Goal: Book appointment/travel/reservation

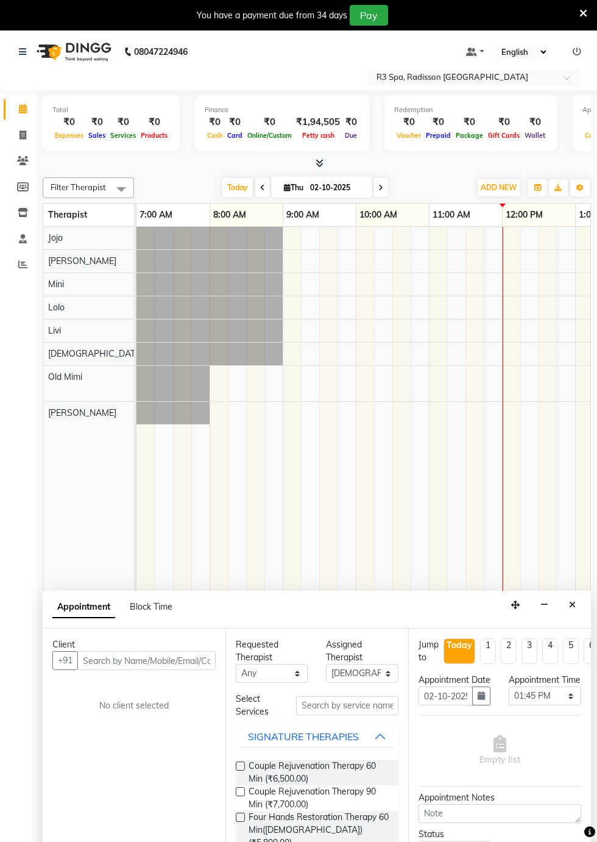
select select "87568"
select select "825"
select select "tentative"
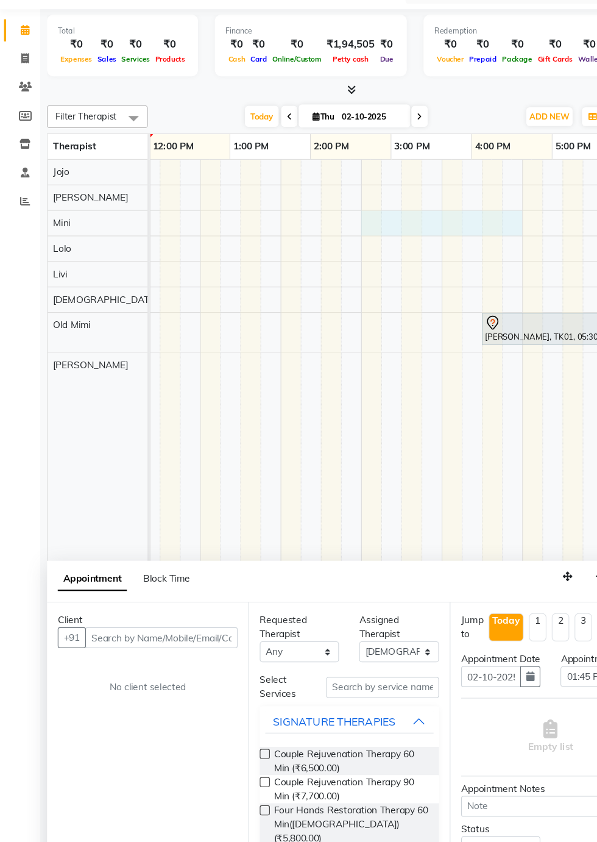
scroll to position [0, 367]
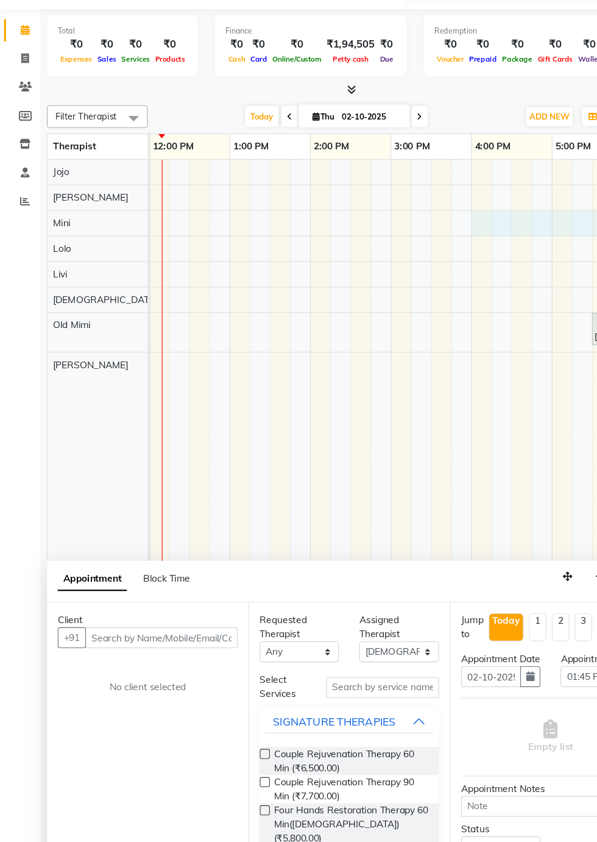
click at [216, 352] on td at bounding box center [217, 514] width 18 height 635
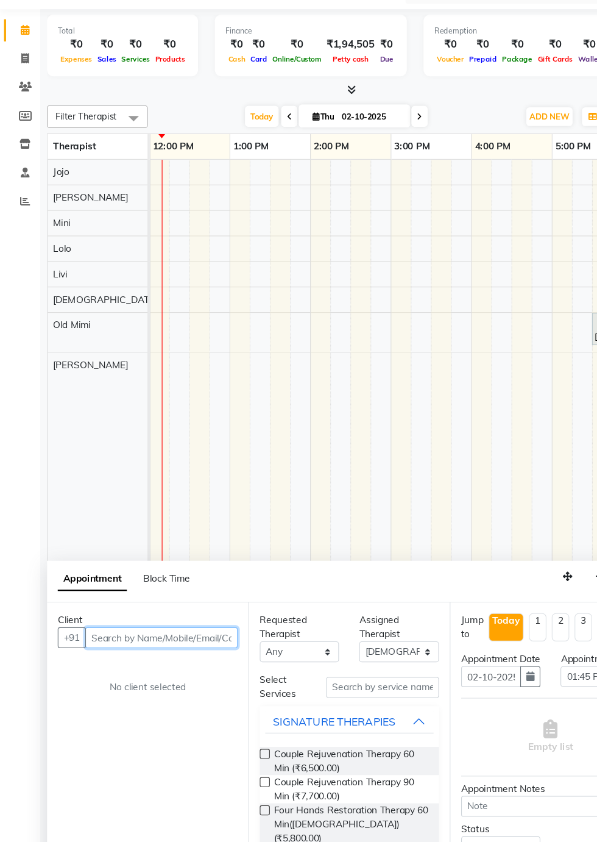
click at [109, 630] on input "text" at bounding box center [146, 631] width 138 height 19
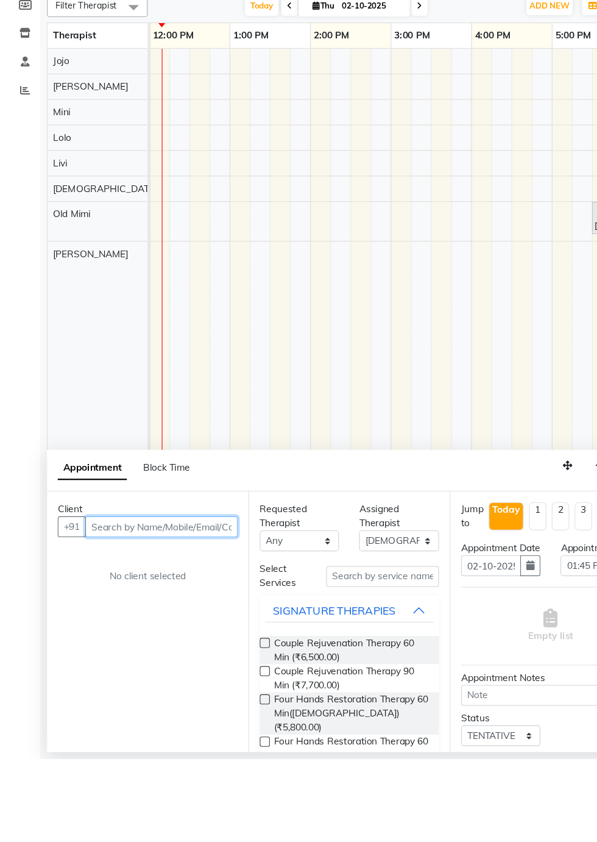
scroll to position [29, 0]
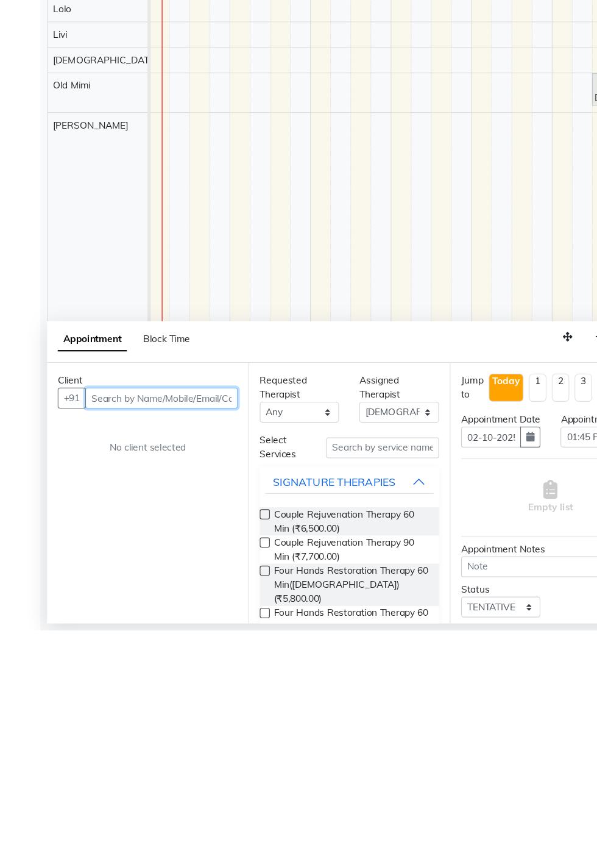
click at [109, 630] on input "text" at bounding box center [146, 631] width 138 height 19
type input "9987409267"
click at [193, 625] on span "Add Client" at bounding box center [190, 630] width 41 height 11
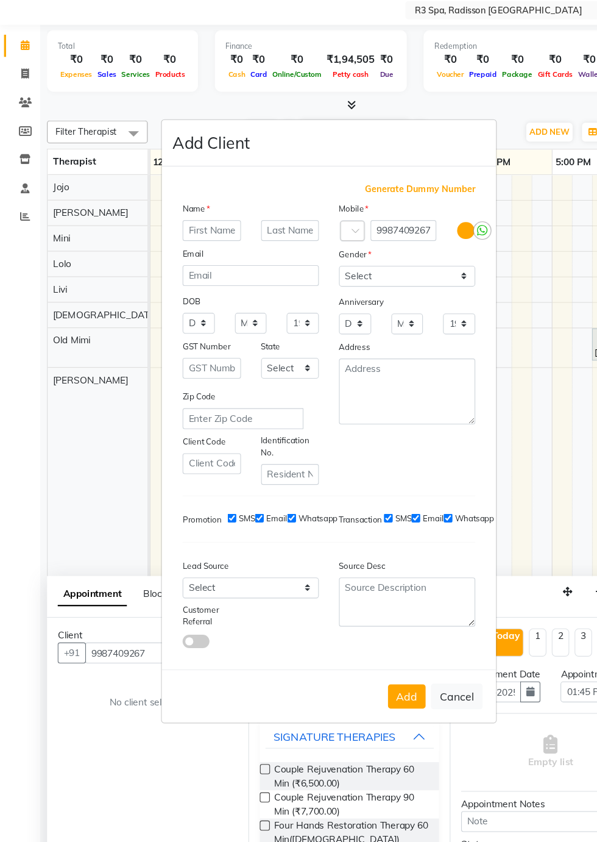
click at [181, 257] on input "text" at bounding box center [192, 247] width 53 height 19
type input "[PERSON_NAME]"
click at [416, 299] on select "Select Male Female Other Prefer Not To Say" at bounding box center [370, 289] width 124 height 19
click at [308, 299] on select "Select Male Female Other Prefer Not To Say" at bounding box center [370, 289] width 124 height 19
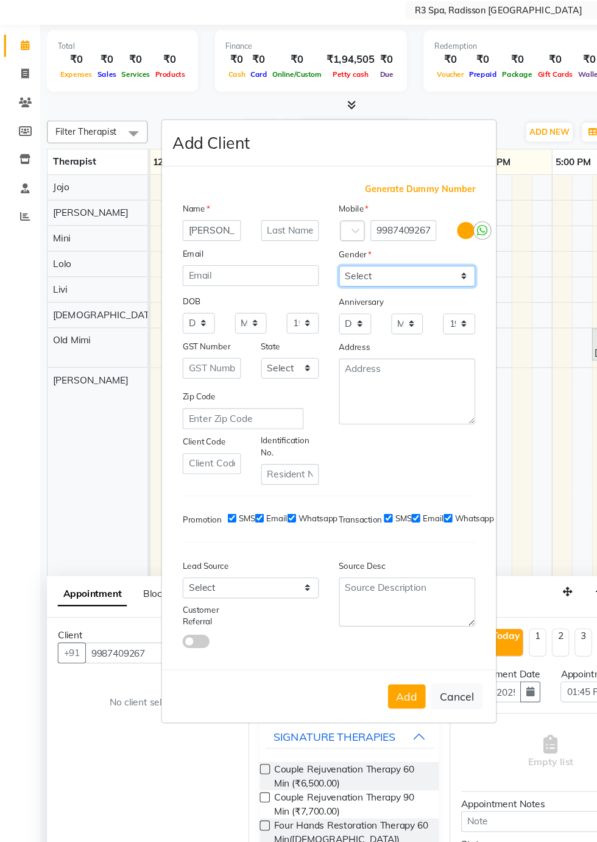
click at [424, 299] on select "Select Male Female Other Prefer Not To Say" at bounding box center [370, 289] width 124 height 19
select select "[DEMOGRAPHIC_DATA]"
click at [308, 299] on select "Select Male Female Other Prefer Not To Say" at bounding box center [370, 289] width 124 height 19
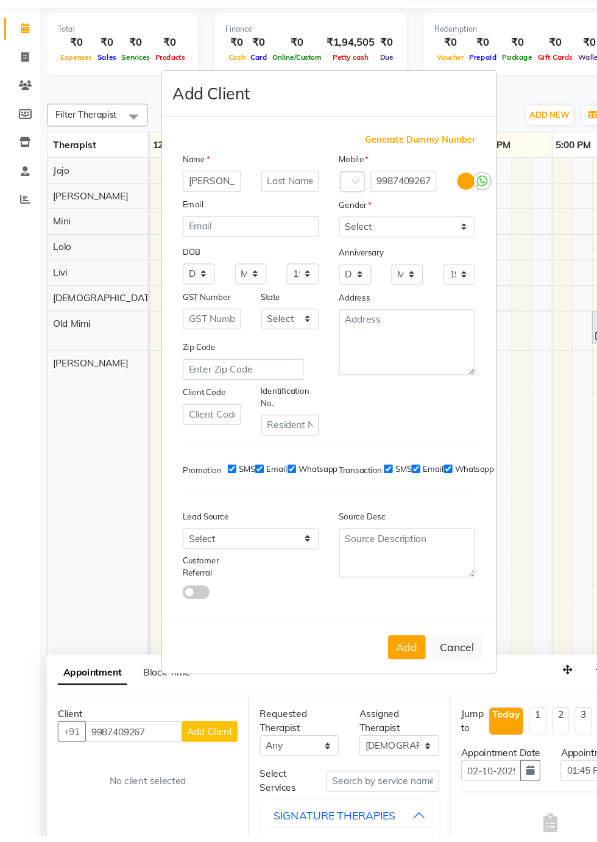
click at [370, 681] on button "Add" at bounding box center [369, 671] width 34 height 22
type input "99******67"
select select
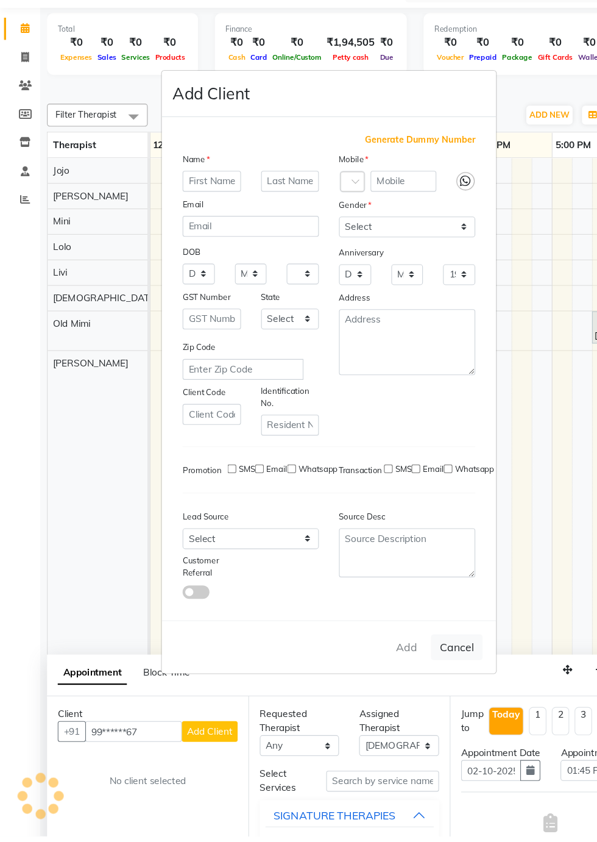
select select
checkbox input "false"
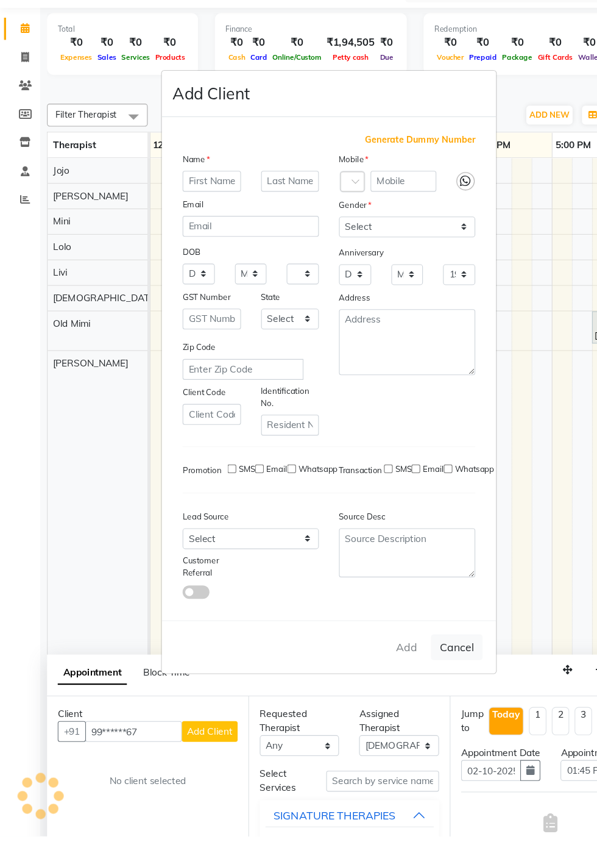
checkbox input "false"
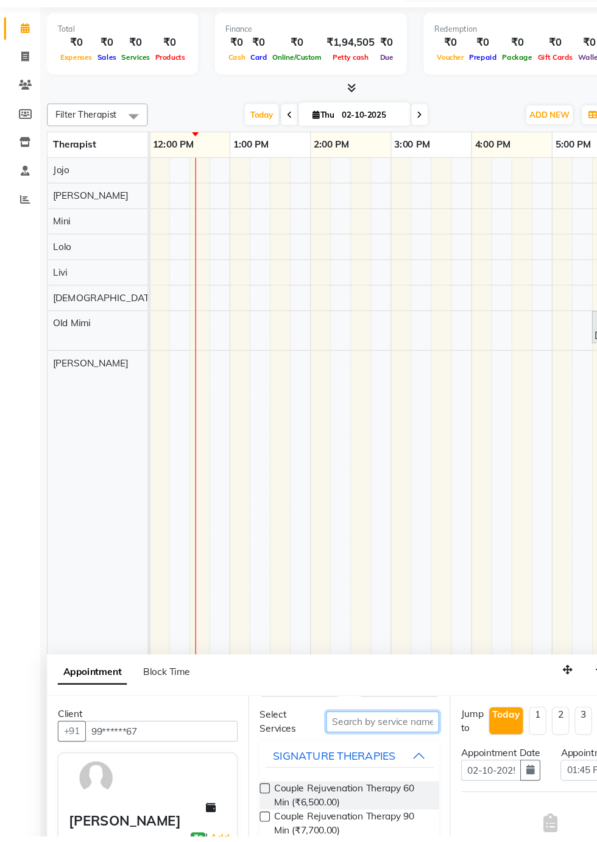
click at [335, 741] on input "text" at bounding box center [347, 738] width 102 height 19
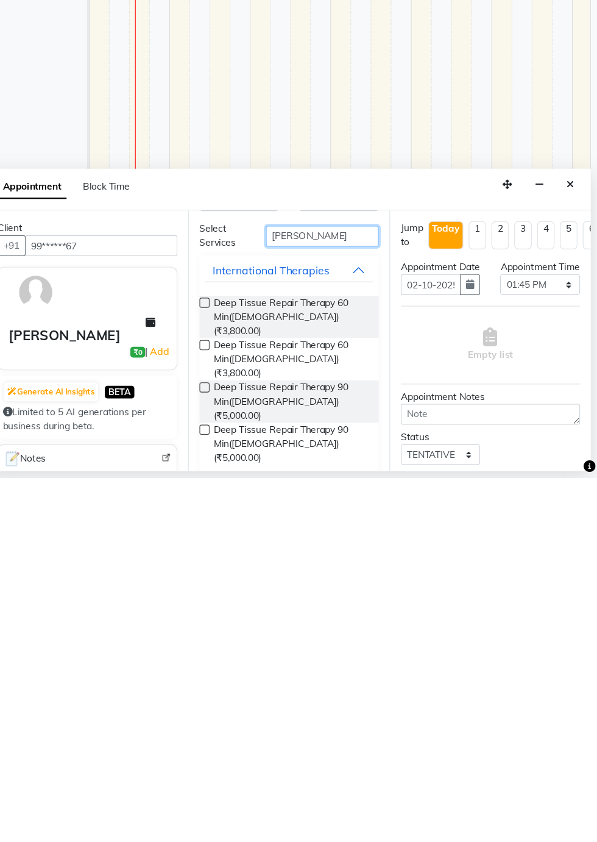
scroll to position [16, 0]
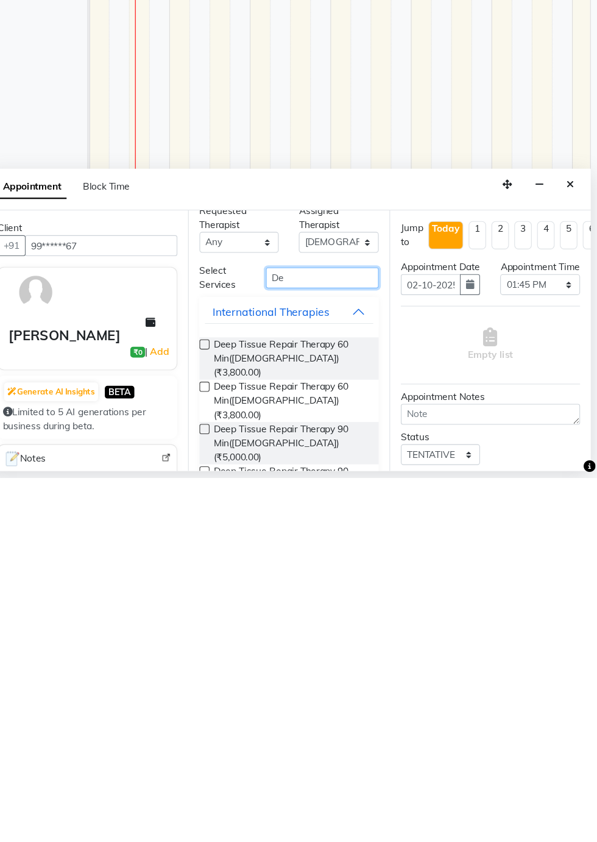
type input "D"
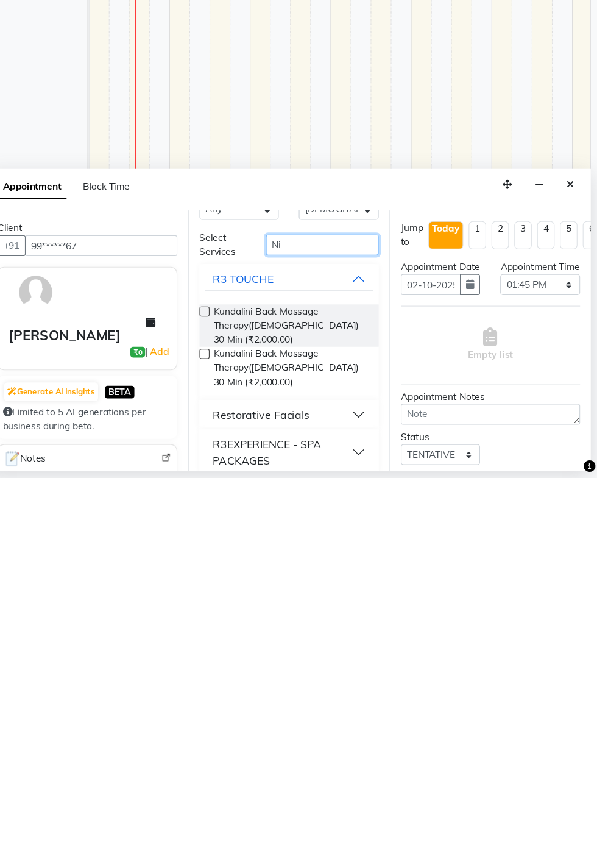
type input "N"
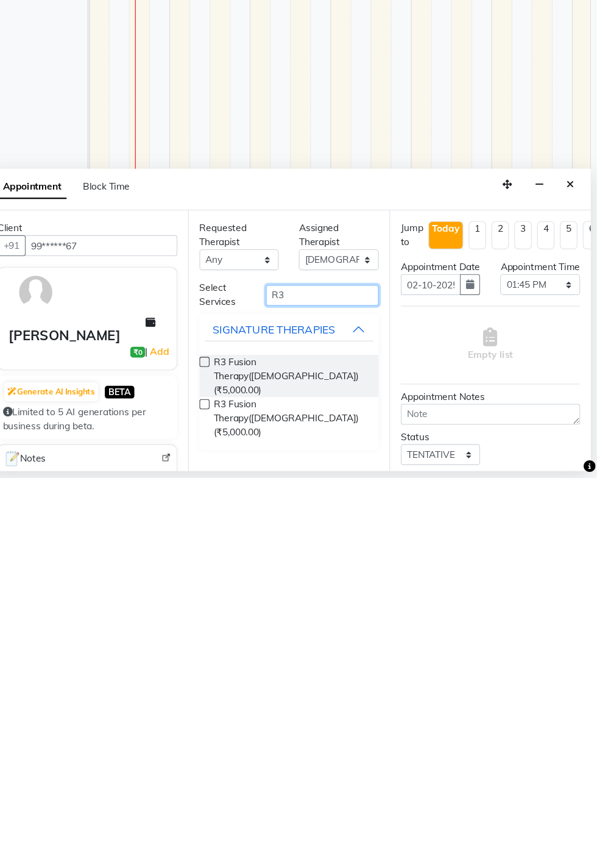
scroll to position [0, 0]
click at [315, 678] on input "R3" at bounding box center [347, 676] width 102 height 19
type input "R3 fus"
click at [240, 734] on label at bounding box center [240, 736] width 9 height 9
click at [240, 734] on input "checkbox" at bounding box center [240, 738] width 8 height 8
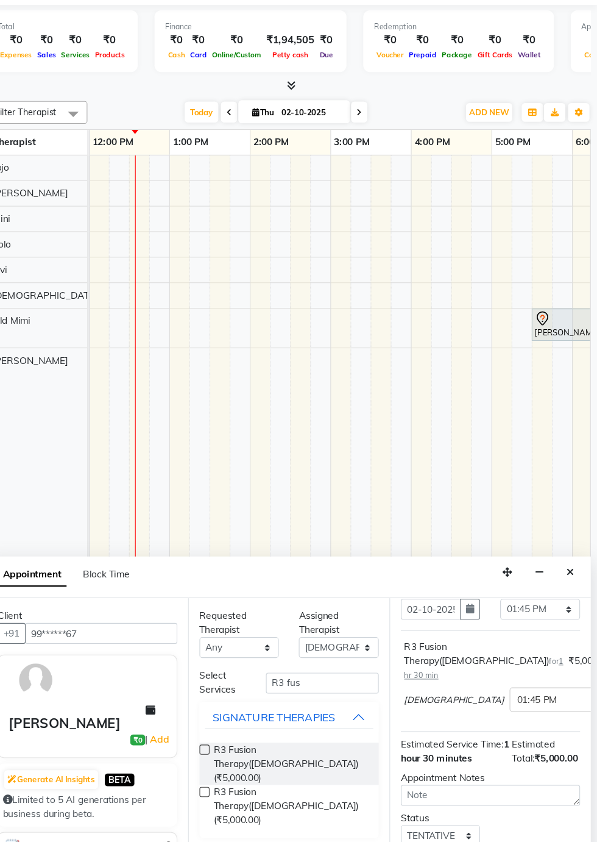
scroll to position [45, 0]
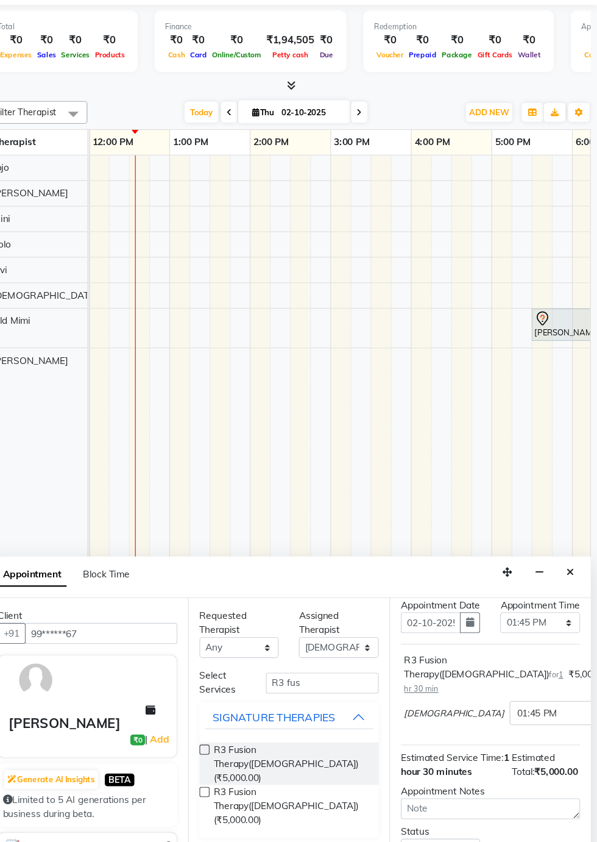
click at [238, 735] on label at bounding box center [240, 737] width 9 height 9
click at [238, 735] on input "checkbox" at bounding box center [240, 739] width 8 height 8
checkbox input "false"
click at [593, 783] on span at bounding box center [600, 789] width 15 height 13
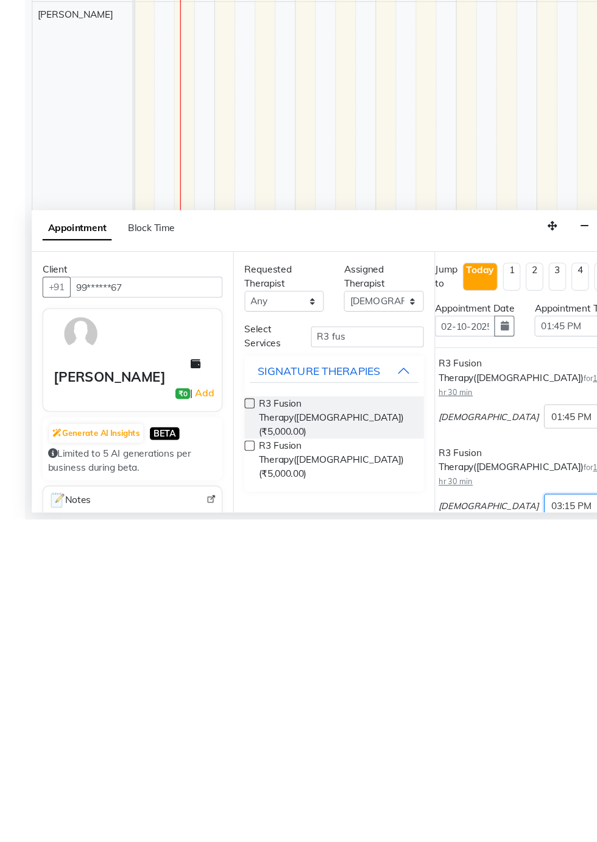
scroll to position [0, 0]
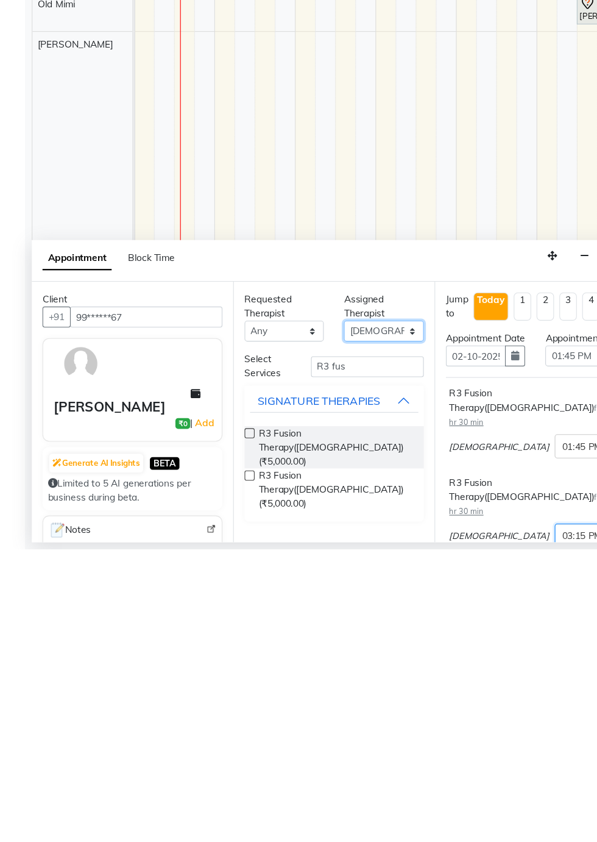
click at [378, 645] on select "Select Anny Jojo Kim Livi Lolo Messiah Mini Old Mimi" at bounding box center [362, 644] width 72 height 19
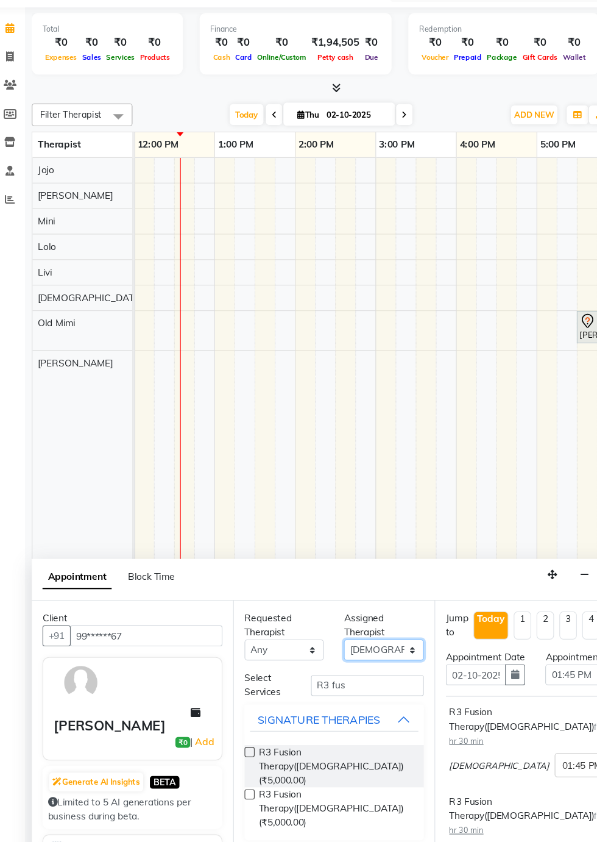
select select "90041"
click at [326, 635] on select "Select Anny Jojo Kim Livi Lolo Messiah Mini Old Mimi" at bounding box center [362, 644] width 72 height 19
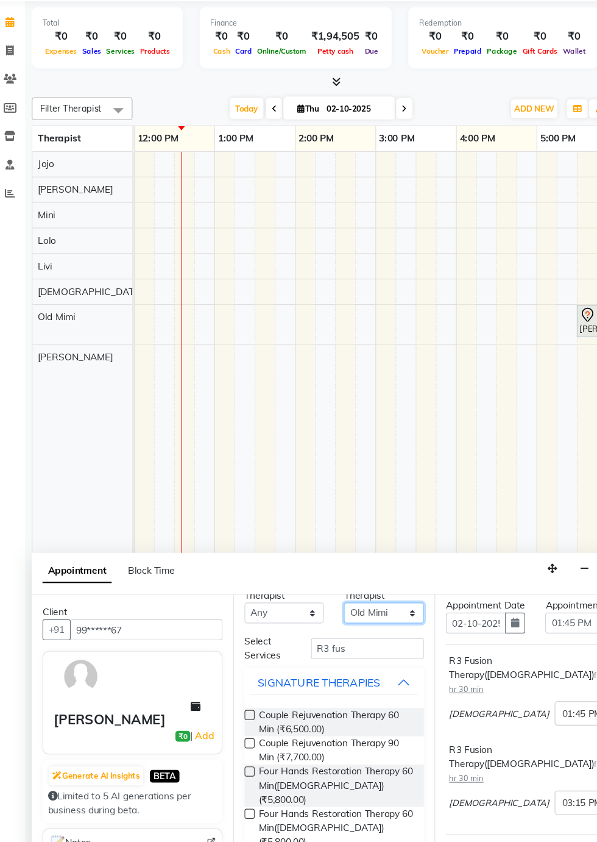
scroll to position [51, 0]
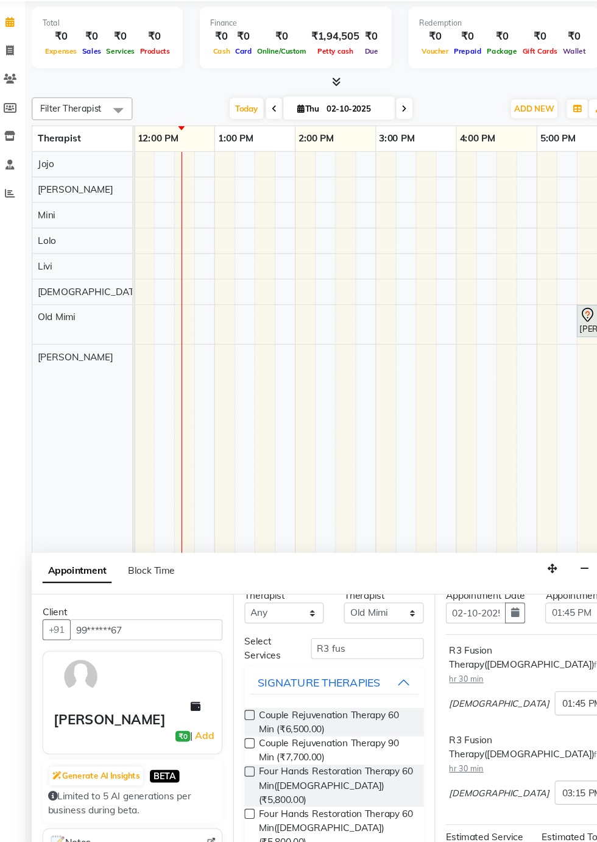
click at [593, 717] on span at bounding box center [600, 720] width 15 height 13
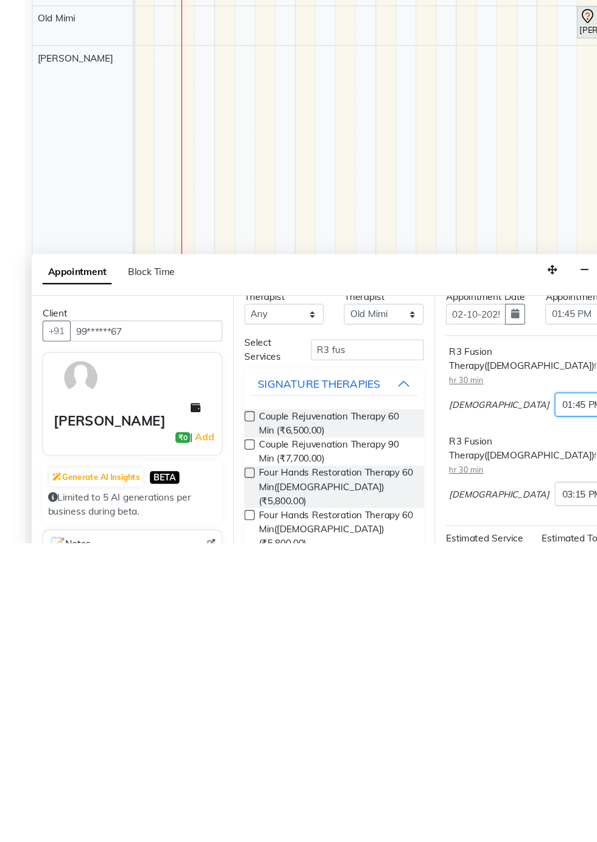
scroll to position [11, 0]
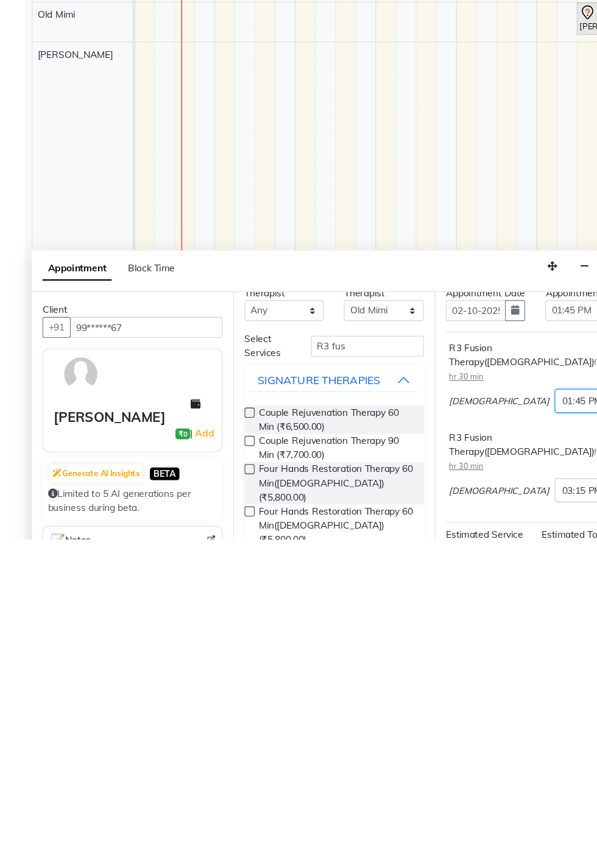
click at [593, 714] on span at bounding box center [600, 720] width 15 height 13
click at [518, 733] on div "01:00 PM" at bounding box center [563, 738] width 90 height 23
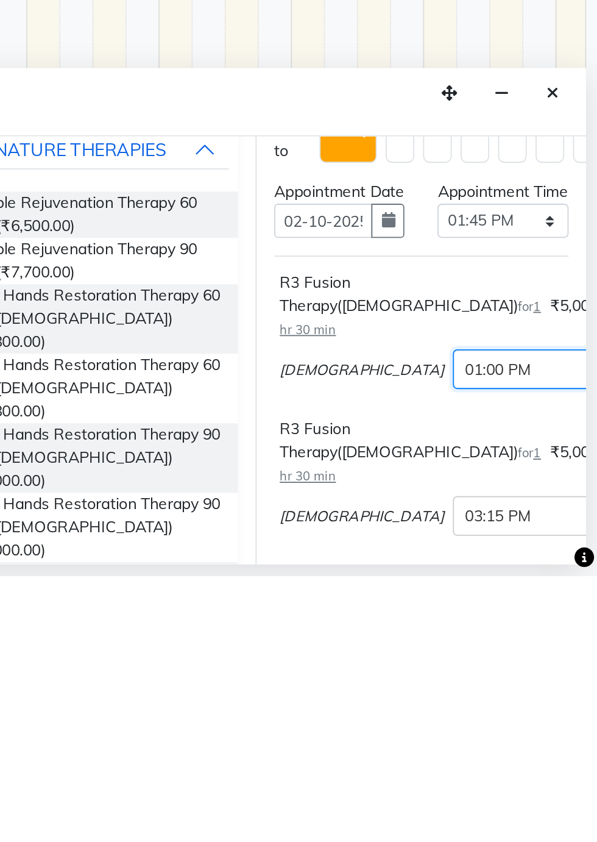
scroll to position [0, 0]
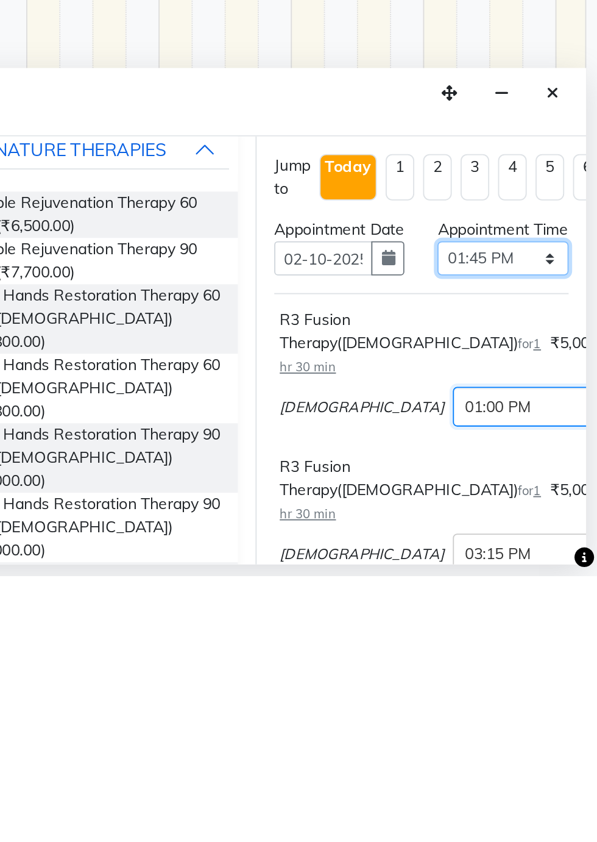
click at [569, 674] on select "Select 08:00 AM 08:15 AM 08:30 AM 08:45 AM 09:00 AM 09:15 AM 09:30 AM 09:45 AM …" at bounding box center [545, 666] width 72 height 19
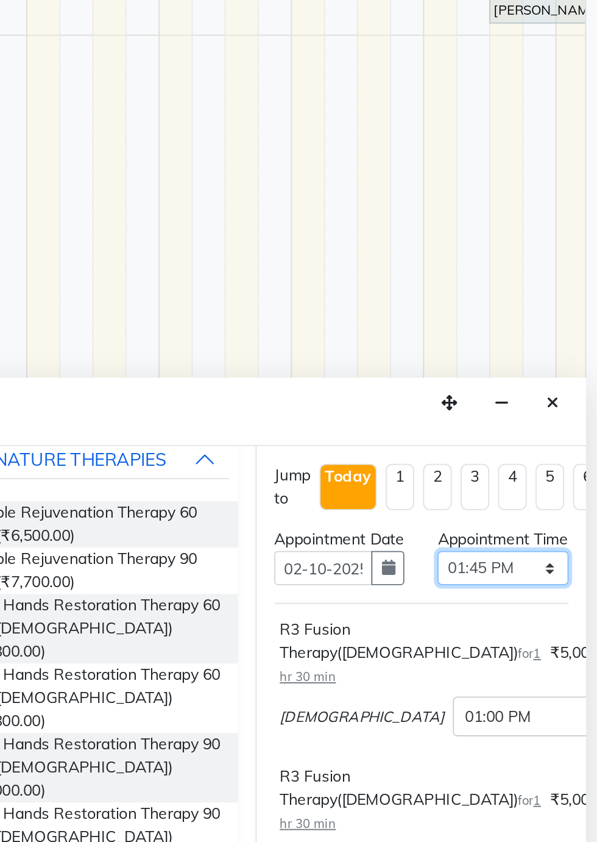
select select "780"
click at [509, 667] on select "Select 08:00 AM 08:15 AM 08:30 AM 08:45 AM 09:00 AM 09:15 AM 09:30 AM 09:45 AM …" at bounding box center [545, 666] width 72 height 19
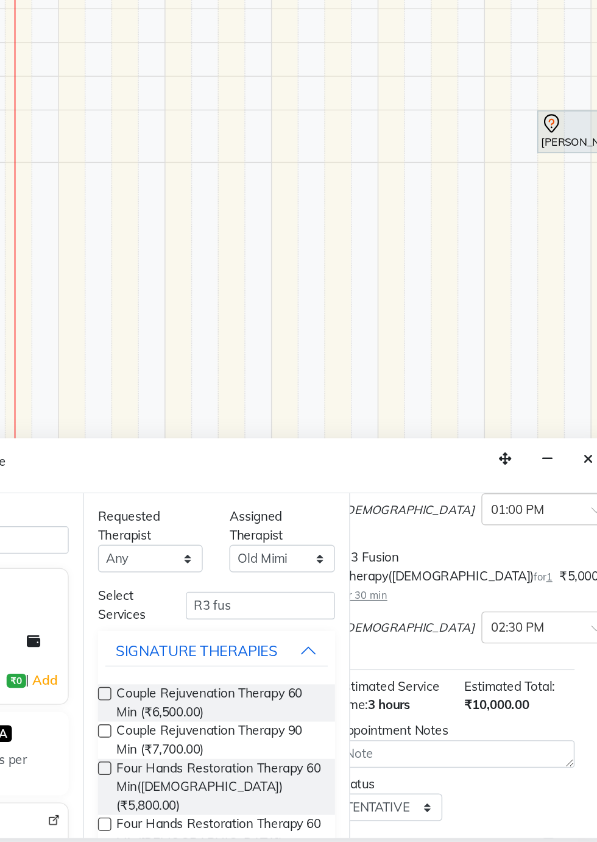
scroll to position [138, 79]
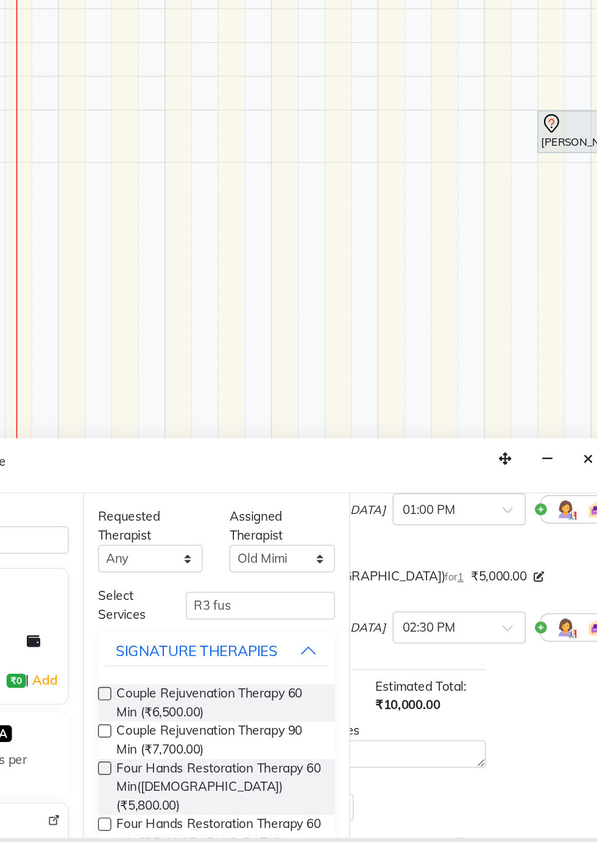
click at [597, 687] on icon at bounding box center [605, 691] width 7 height 9
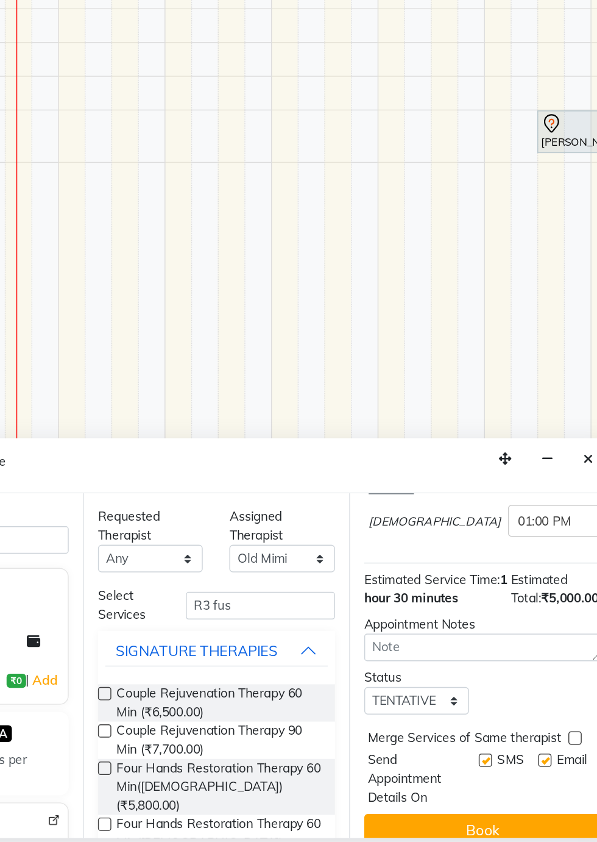
scroll to position [158, 0]
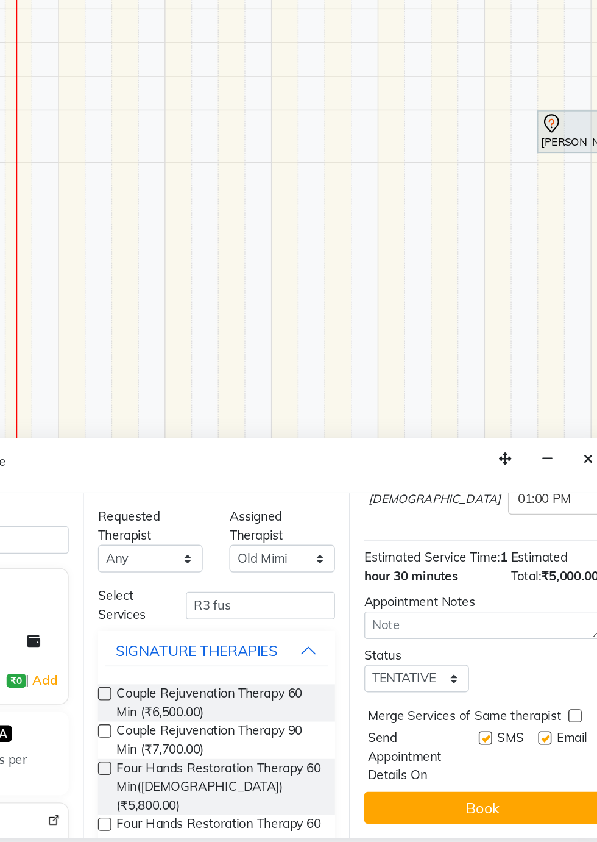
click at [509, 816] on button "Book" at bounding box center [500, 815] width 163 height 22
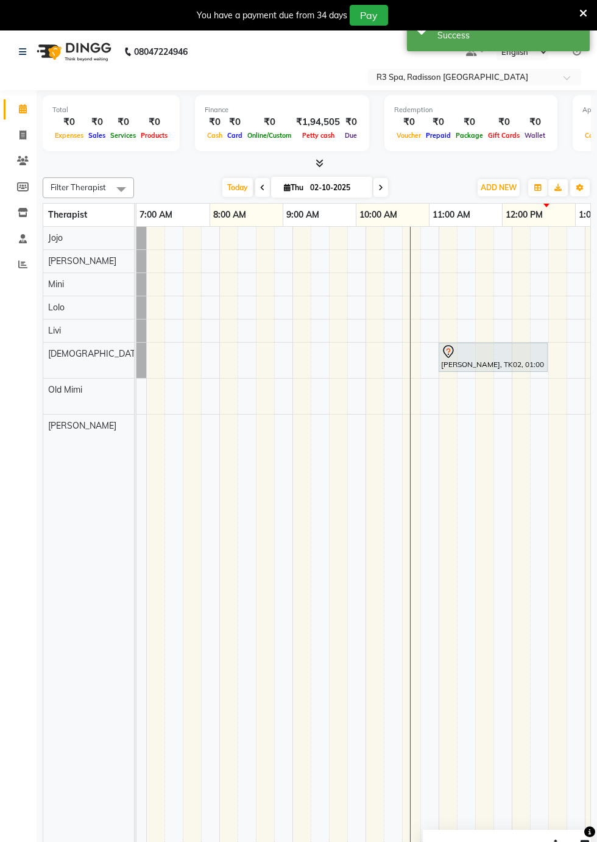
scroll to position [0, 137]
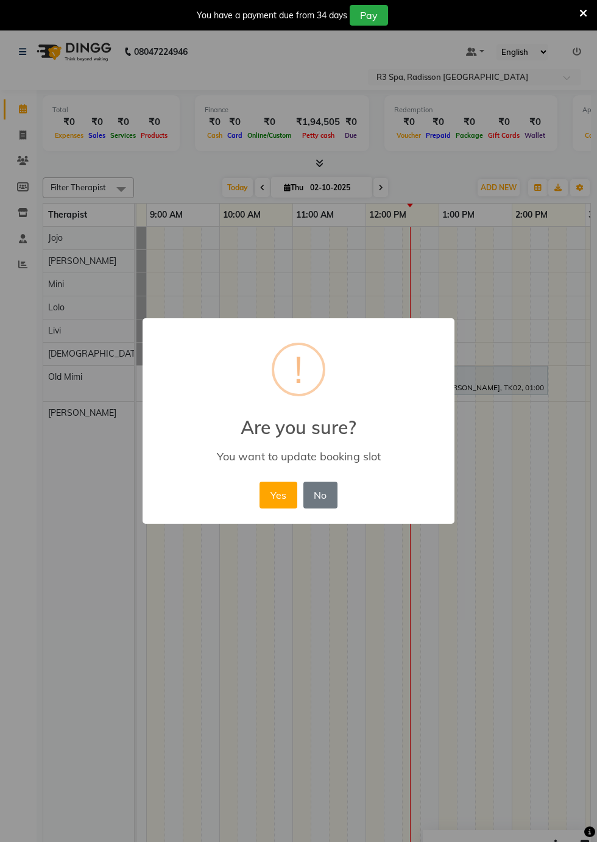
click at [273, 497] on button "Yes" at bounding box center [278, 495] width 37 height 27
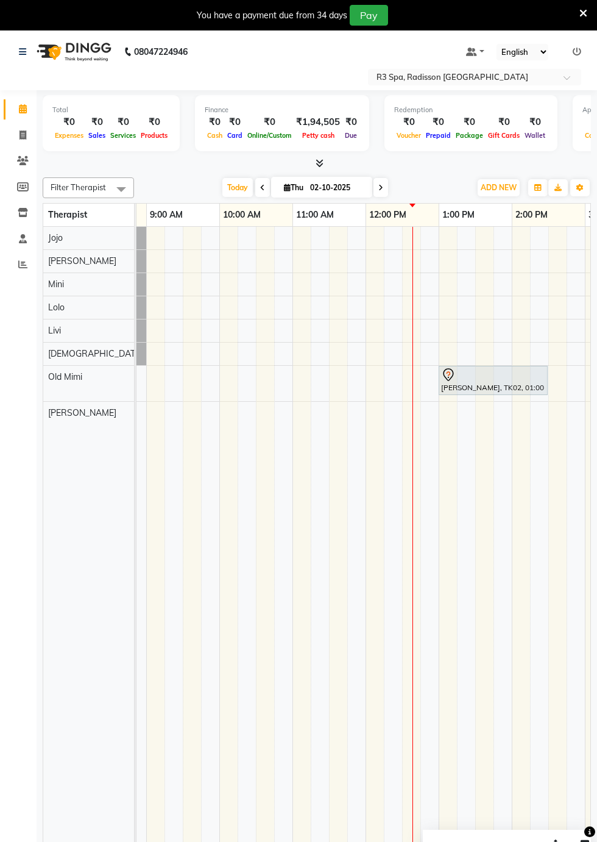
click at [491, 383] on div "[PERSON_NAME], TK02, 01:00 PM-02:30 PM, R3 Fusion Therapy([DEMOGRAPHIC_DATA])" at bounding box center [493, 381] width 107 height 26
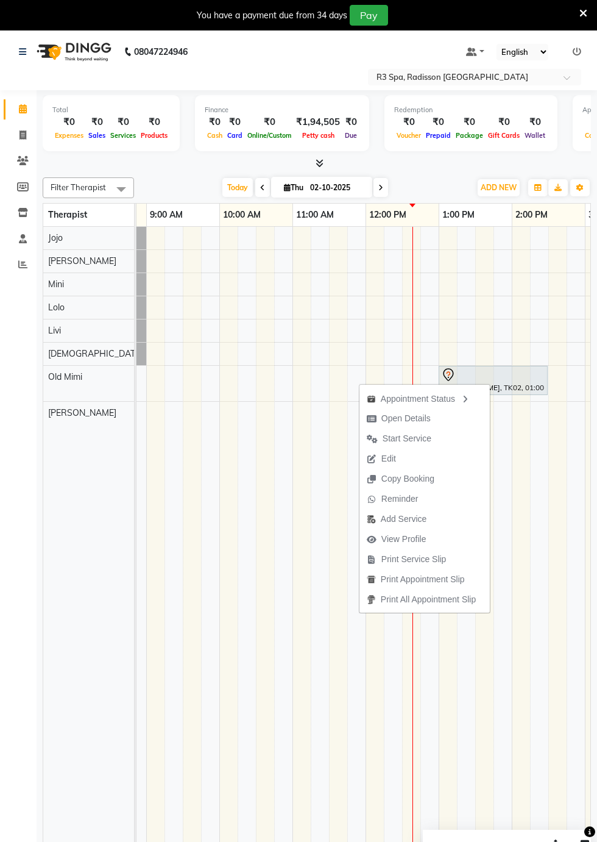
click at [463, 400] on icon "button" at bounding box center [465, 399] width 10 height 9
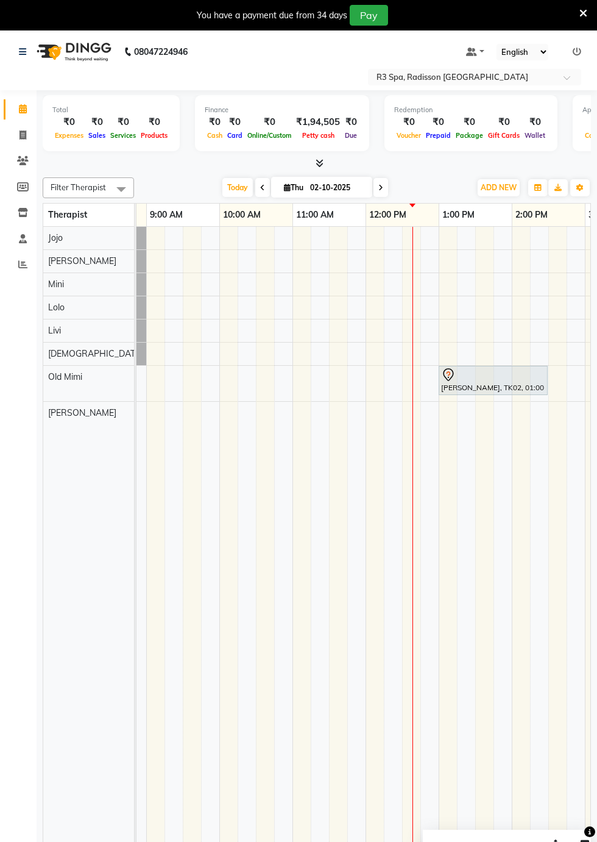
click at [22, 109] on icon at bounding box center [23, 108] width 8 height 9
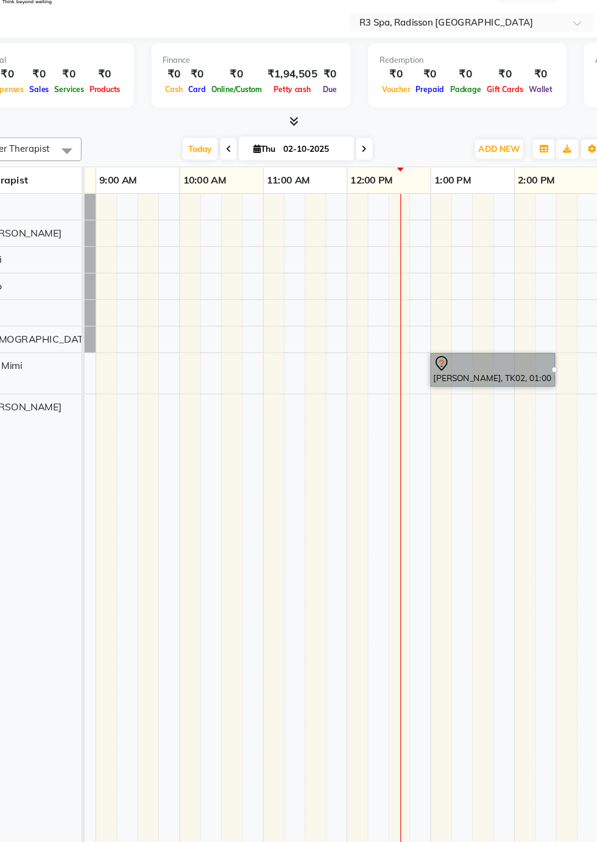
click at [499, 369] on link "[PERSON_NAME], TK02, 01:00 PM-02:30 PM, R3 Fusion Therapy([DEMOGRAPHIC_DATA])" at bounding box center [493, 376] width 109 height 29
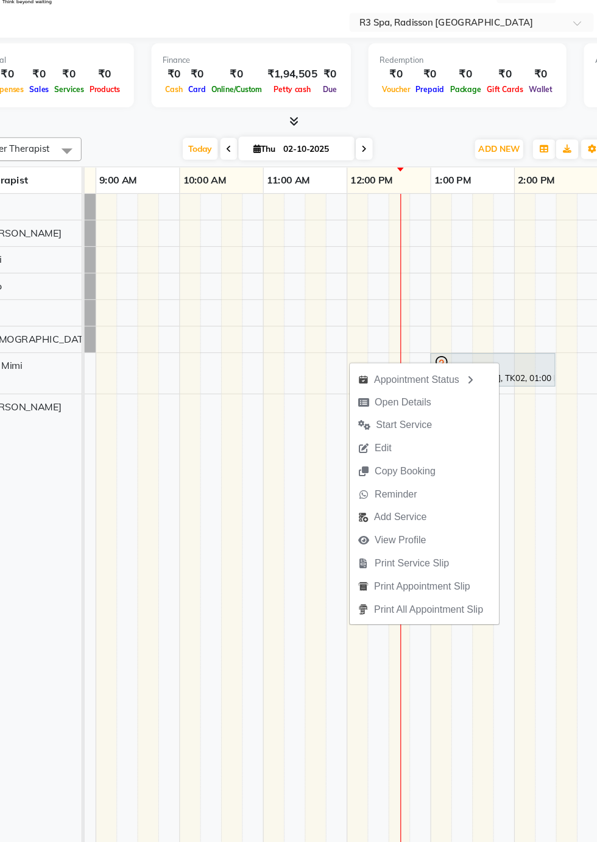
click at [433, 401] on span "Open Details" at bounding box center [407, 405] width 79 height 20
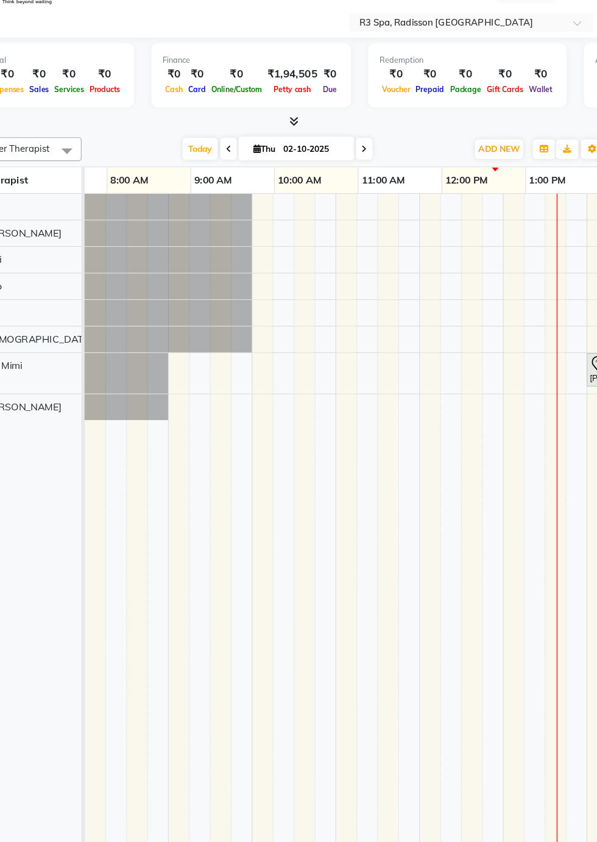
scroll to position [0, 0]
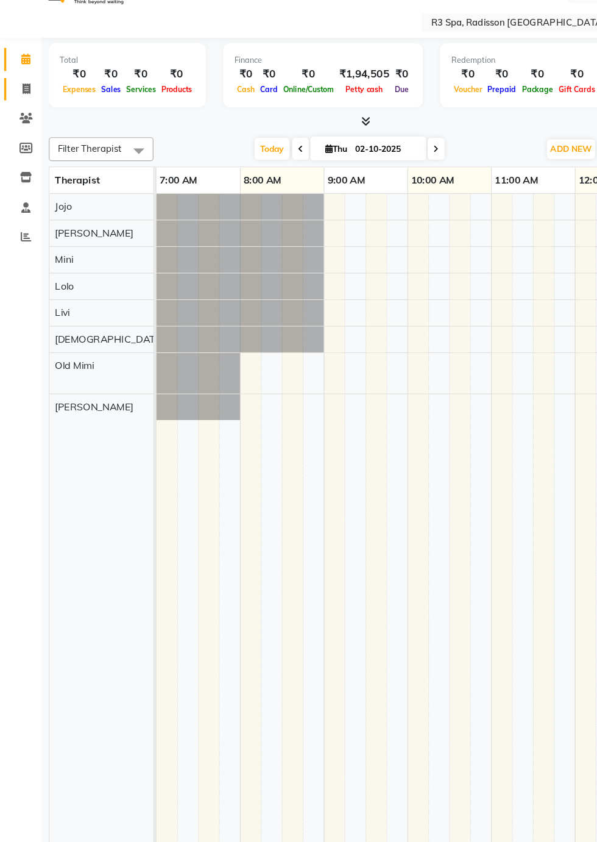
click at [18, 130] on span at bounding box center [22, 132] width 21 height 14
select select "8678"
select select "service"
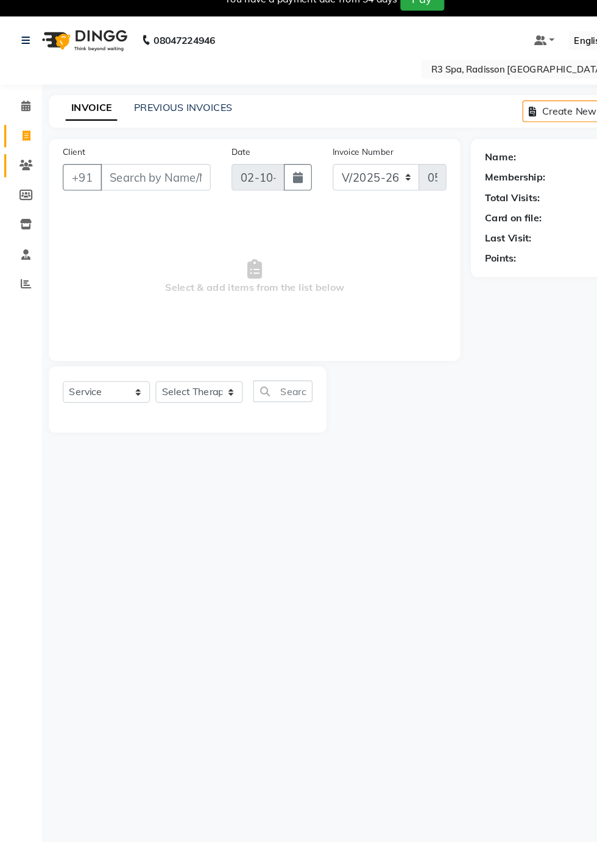
click at [24, 161] on icon at bounding box center [23, 160] width 12 height 9
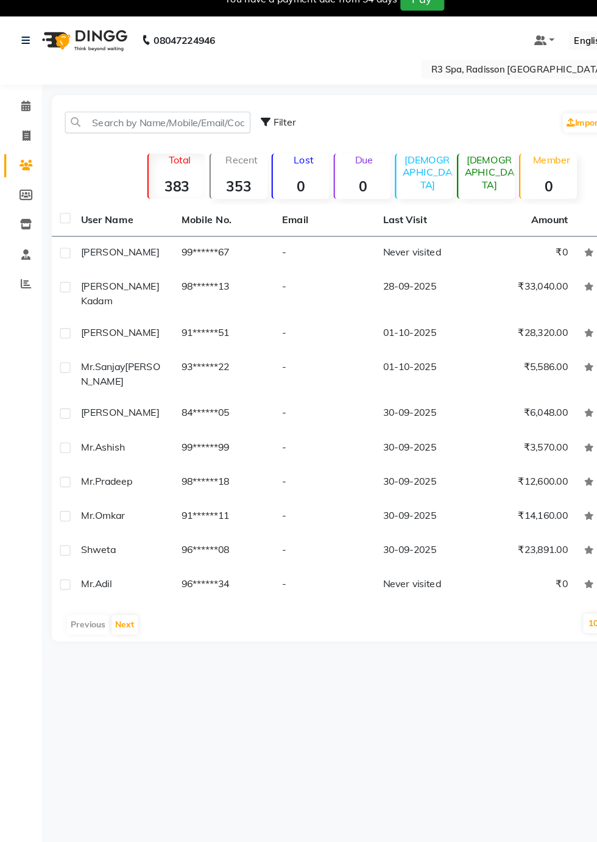
click at [162, 248] on td "99******67" at bounding box center [195, 238] width 88 height 30
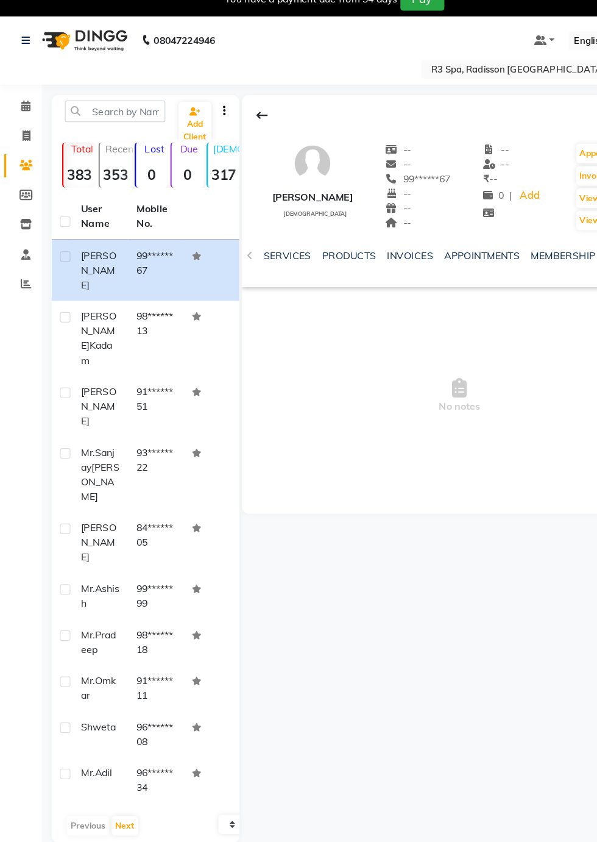
scroll to position [0, 109]
click at [27, 115] on span at bounding box center [22, 109] width 21 height 14
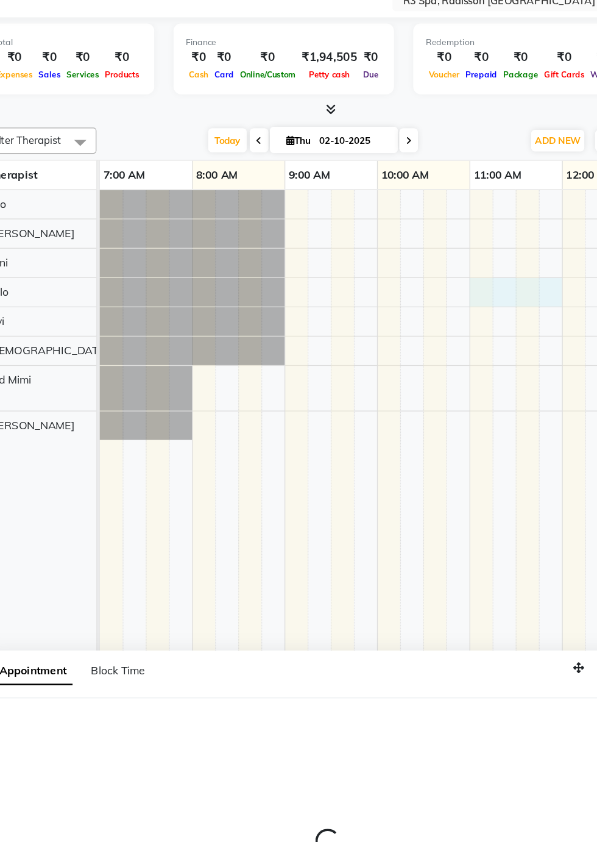
select select "87566"
select select "tentative"
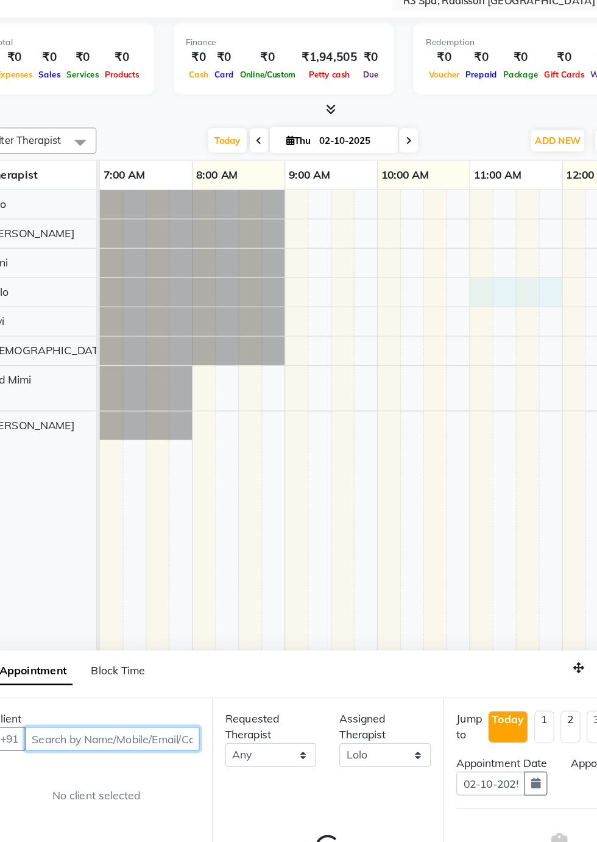
select select "660"
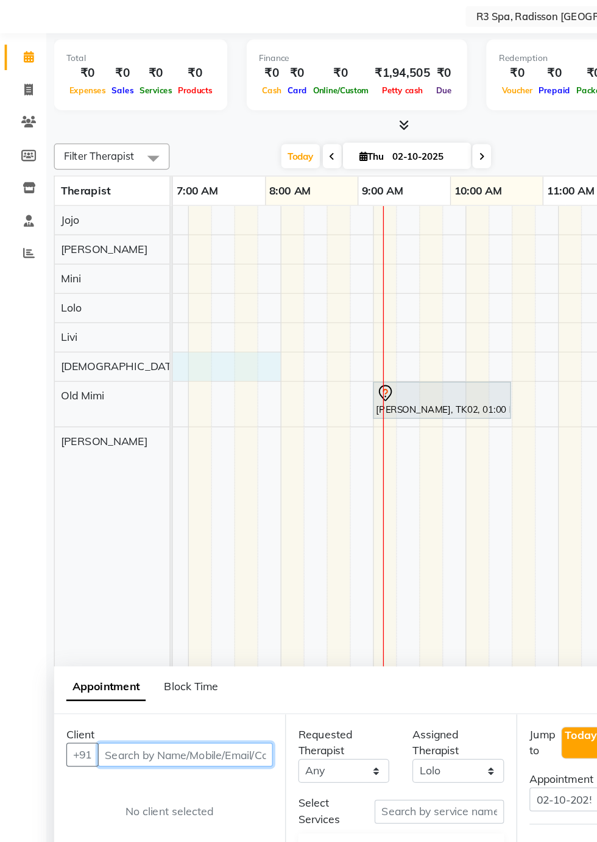
scroll to position [0, 280]
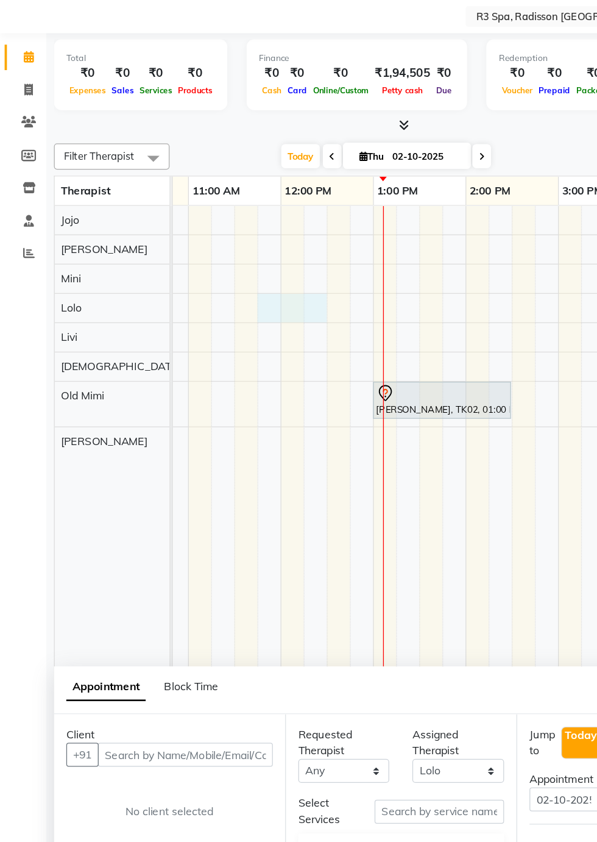
click at [311, 351] on div "[PERSON_NAME], TK02, 01:00 PM-02:30 PM, R3 Fusion Therapy([DEMOGRAPHIC_DATA])" at bounding box center [349, 351] width 107 height 26
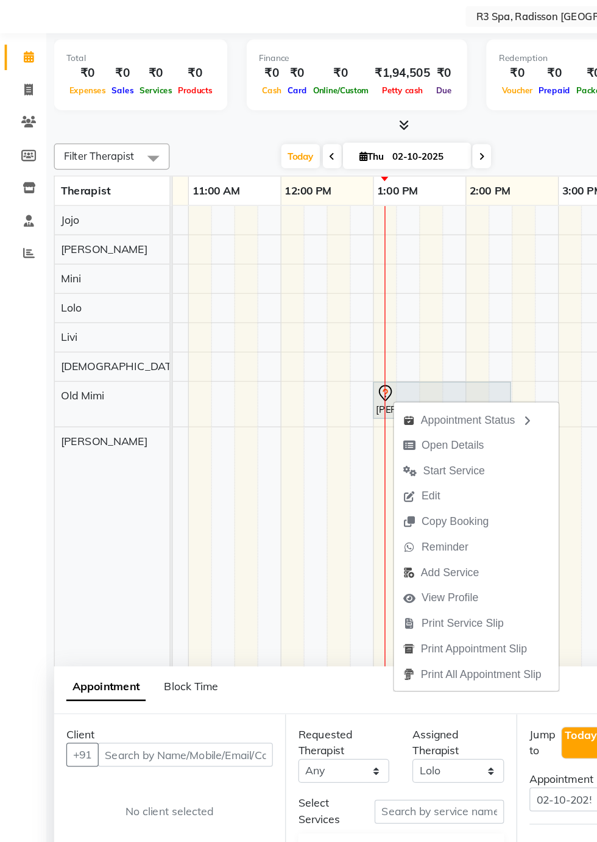
scroll to position [0, 0]
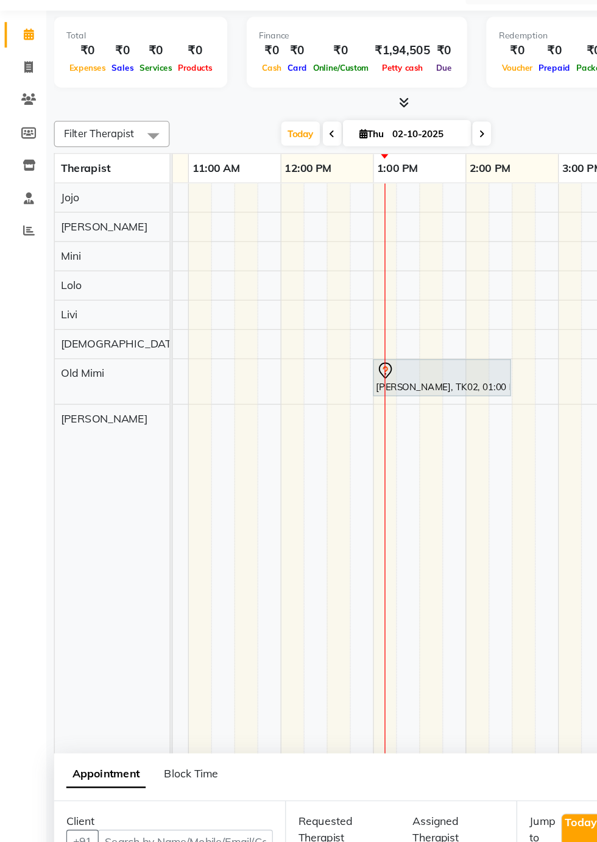
click at [351, 384] on div "[PERSON_NAME], TK02, 01:00 PM-02:30 PM, R3 Fusion Therapy([DEMOGRAPHIC_DATA])" at bounding box center [349, 381] width 107 height 26
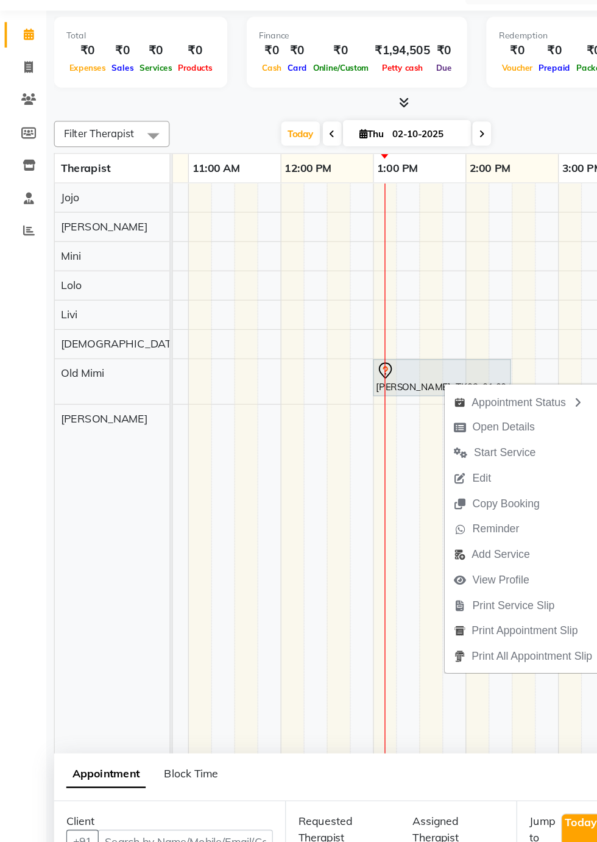
click at [218, 472] on td at bounding box center [213, 587] width 18 height 721
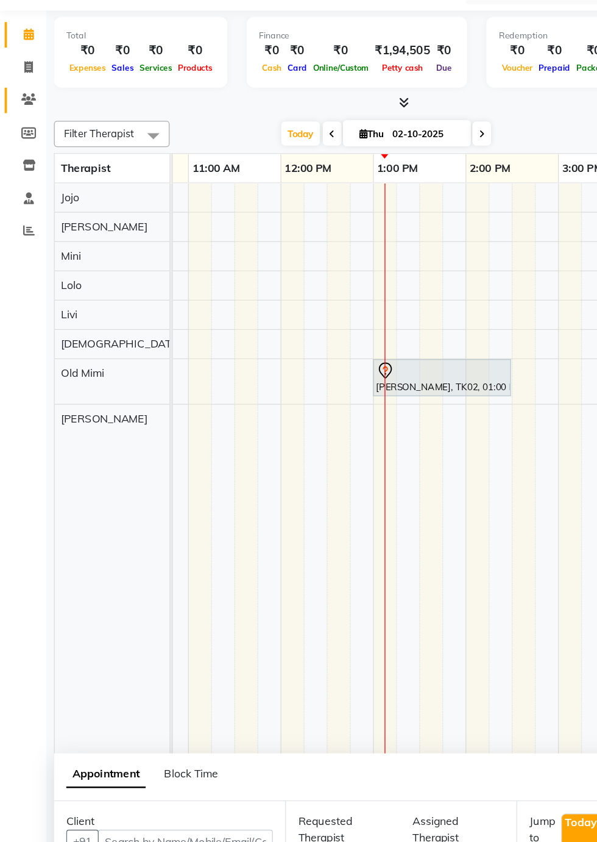
click at [30, 163] on span at bounding box center [22, 161] width 21 height 14
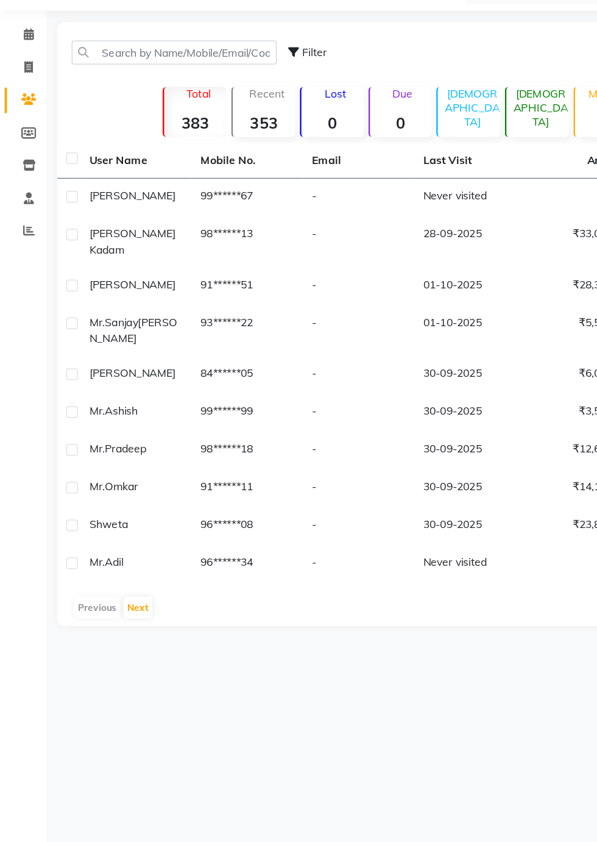
click at [155, 247] on td "99******67" at bounding box center [195, 238] width 88 height 30
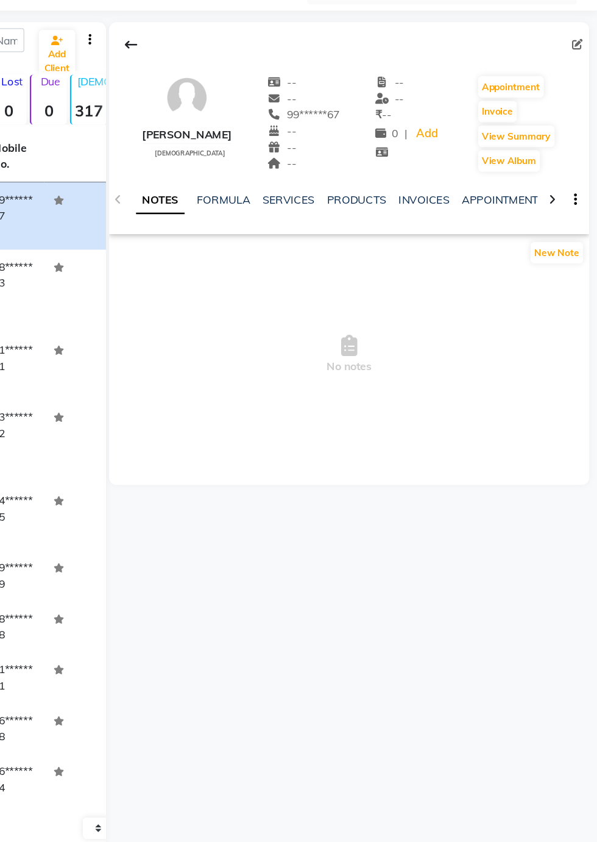
click at [562, 239] on icon at bounding box center [562, 239] width 5 height 9
click at [562, 240] on icon at bounding box center [562, 239] width 5 height 9
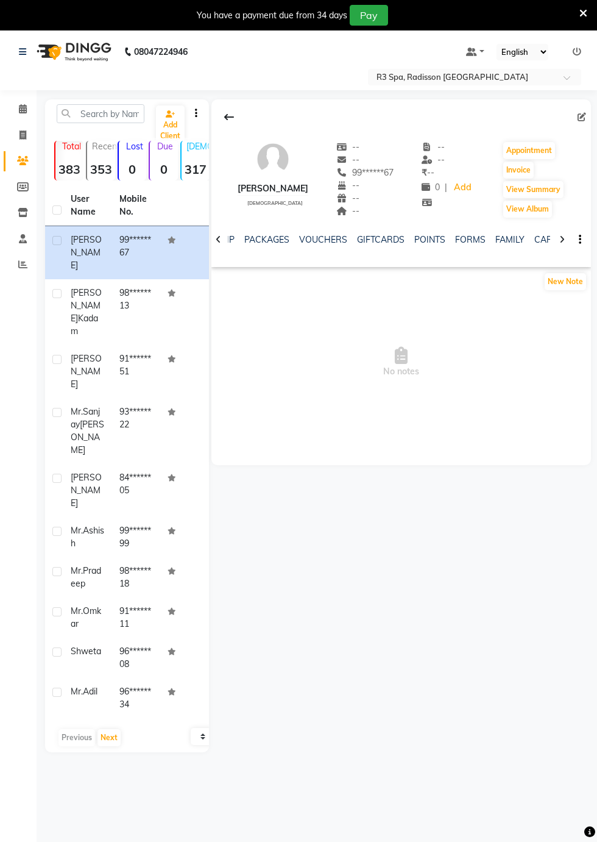
scroll to position [0, 386]
click at [457, 244] on link "FORMS" at bounding box center [453, 239] width 30 height 11
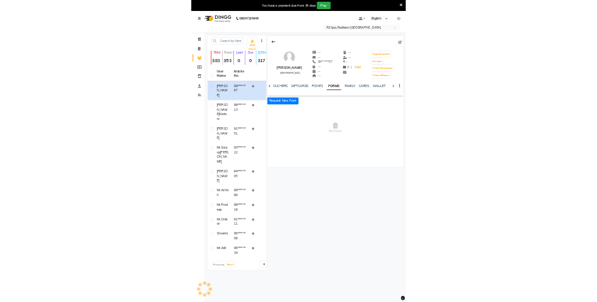
scroll to position [0, 347]
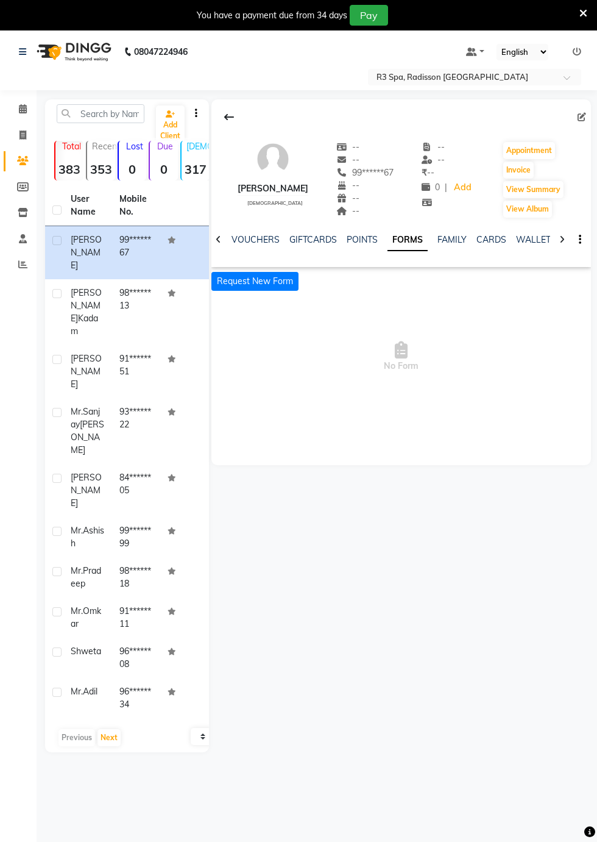
click at [278, 281] on button "Request New Form" at bounding box center [255, 281] width 87 height 19
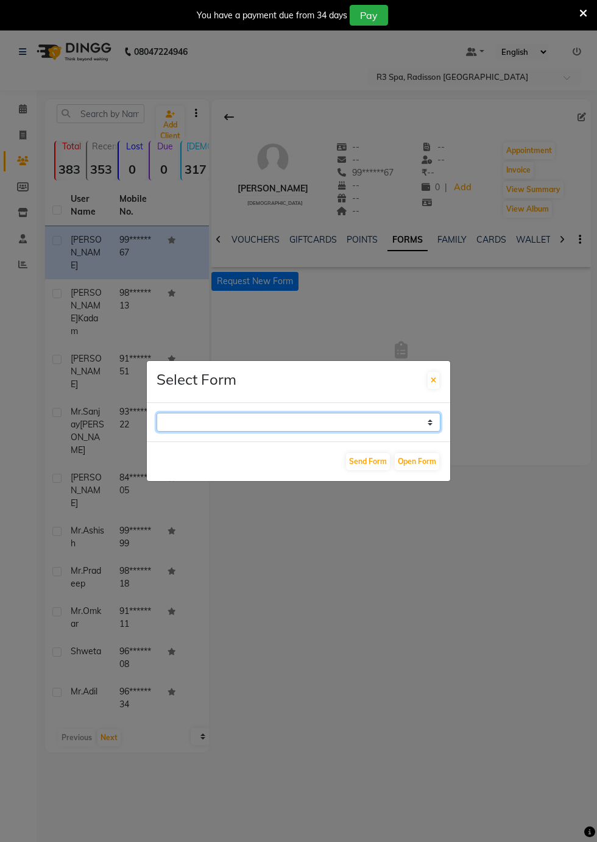
click at [436, 432] on select "GUEST FEEDBACK FORM HEALTH ASSESSMENT FORM" at bounding box center [299, 422] width 284 height 19
select select "204"
click at [157, 432] on select "GUEST FEEDBACK FORM HEALTH ASSESSMENT FORM" at bounding box center [299, 422] width 284 height 19
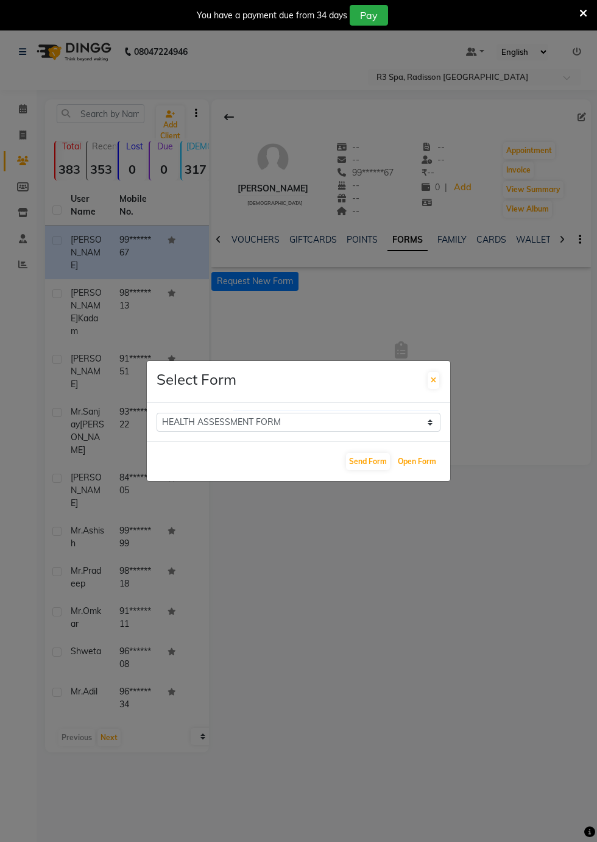
click at [427, 470] on button "Open Form" at bounding box center [417, 461] width 44 height 17
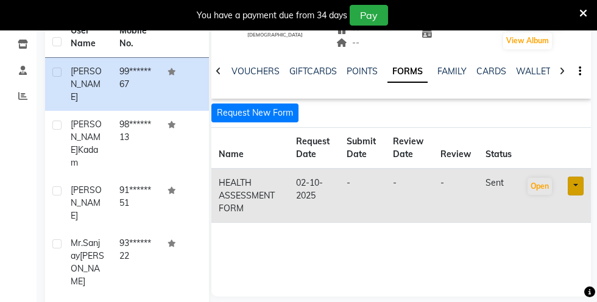
scroll to position [189, 0]
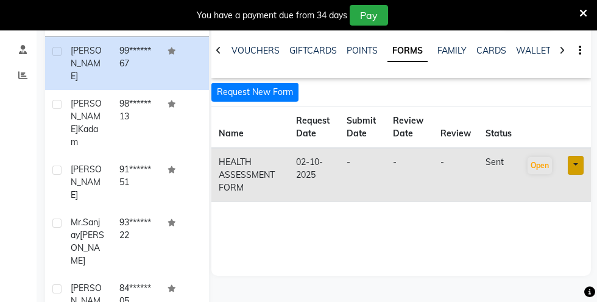
click at [268, 85] on button "Request New Form" at bounding box center [255, 92] width 87 height 19
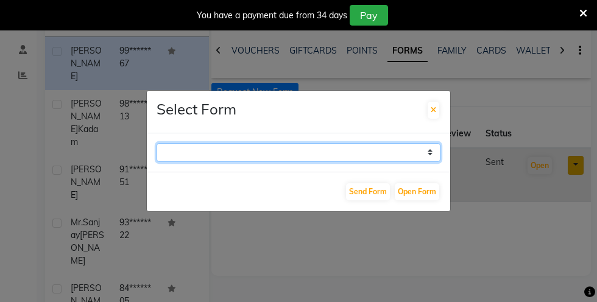
click at [384, 162] on select "GUEST FEEDBACK FORM HEALTH ASSESSMENT FORM" at bounding box center [299, 152] width 284 height 19
select select "204"
click at [157, 162] on select "GUEST FEEDBACK FORM HEALTH ASSESSMENT FORM" at bounding box center [299, 152] width 284 height 19
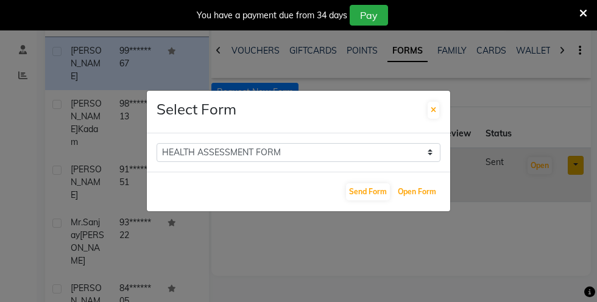
click at [427, 201] on button "Open Form" at bounding box center [417, 191] width 44 height 17
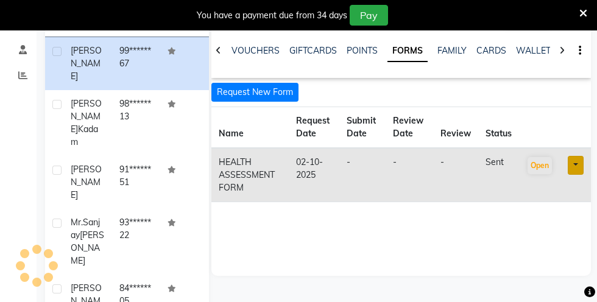
select select
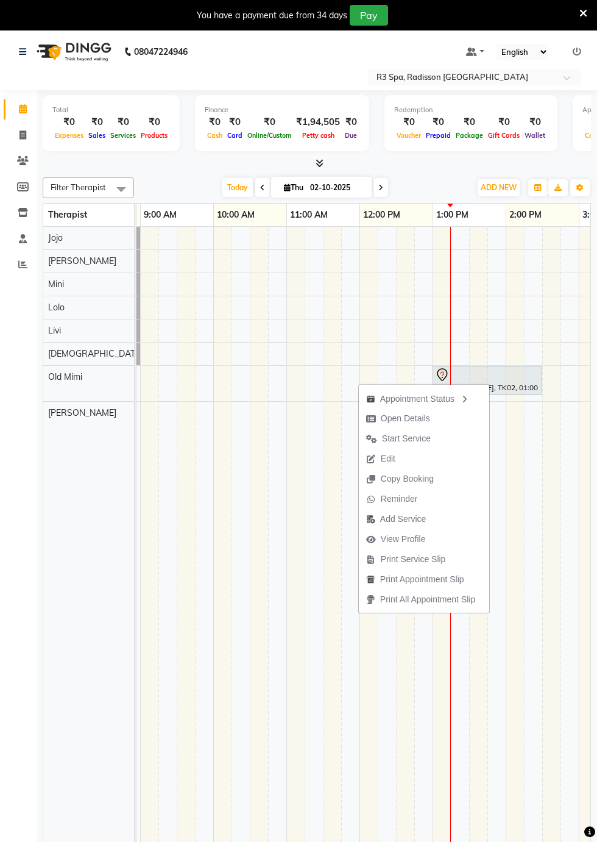
click at [407, 421] on span "Open Details" at bounding box center [405, 418] width 49 height 13
select select "7"
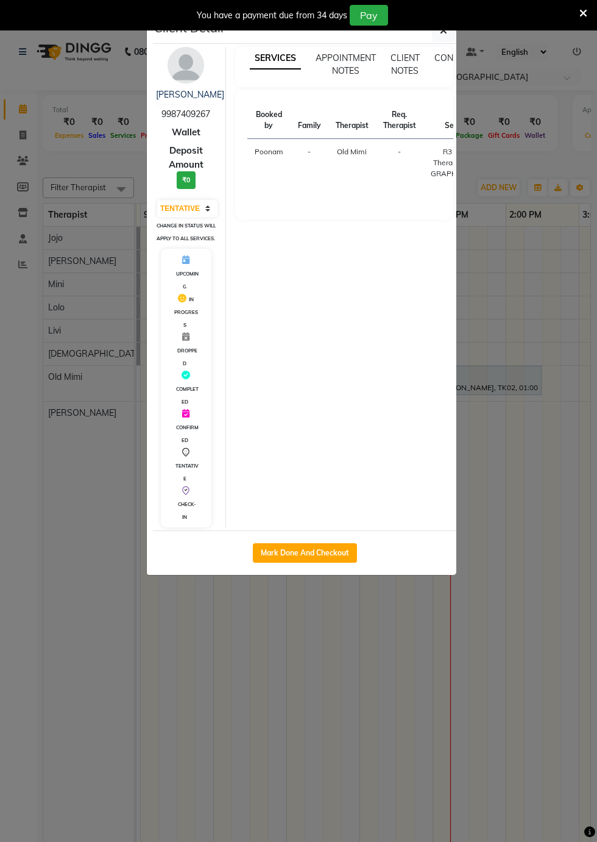
click at [283, 563] on button "Mark Done And Checkout" at bounding box center [305, 553] width 104 height 20
select select "service"
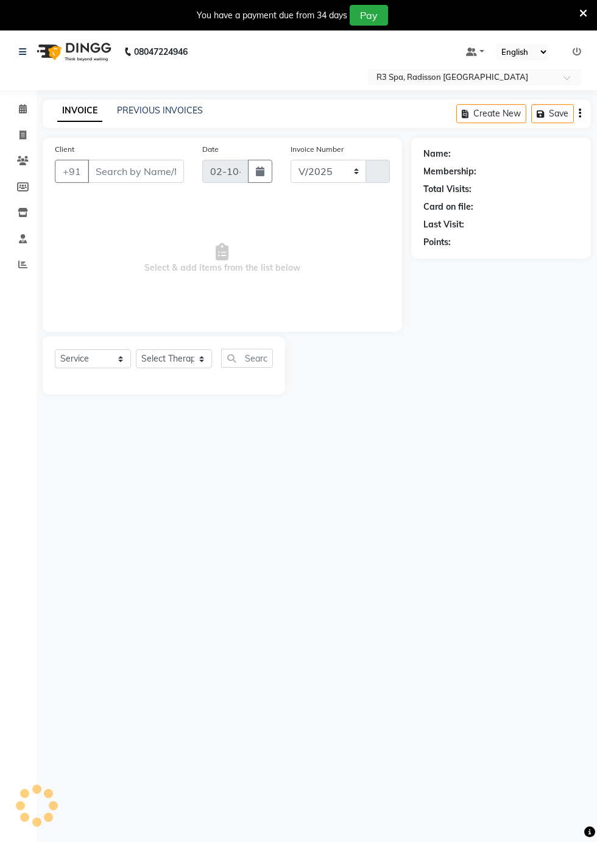
select select "8678"
type input "0536"
type input "99******67"
select select "90041"
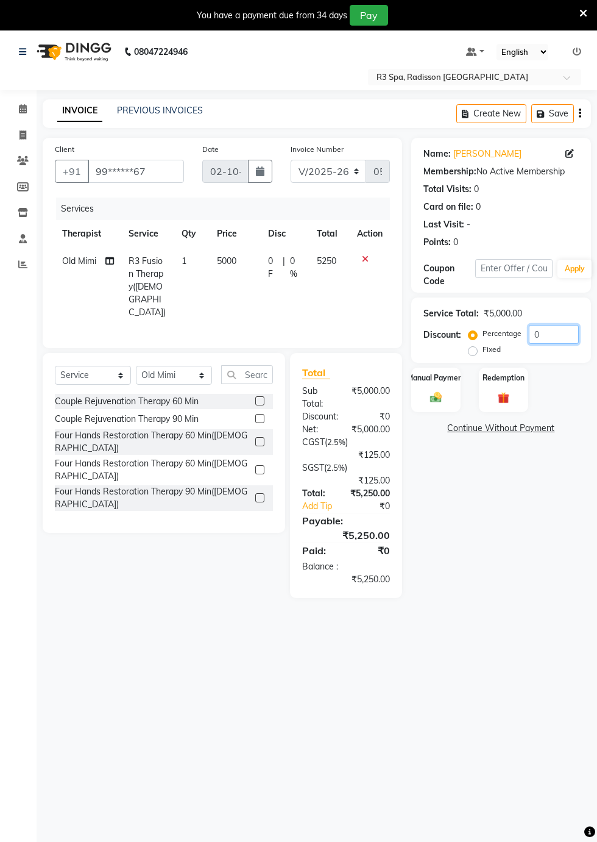
click at [543, 333] on input "0" at bounding box center [554, 334] width 50 height 19
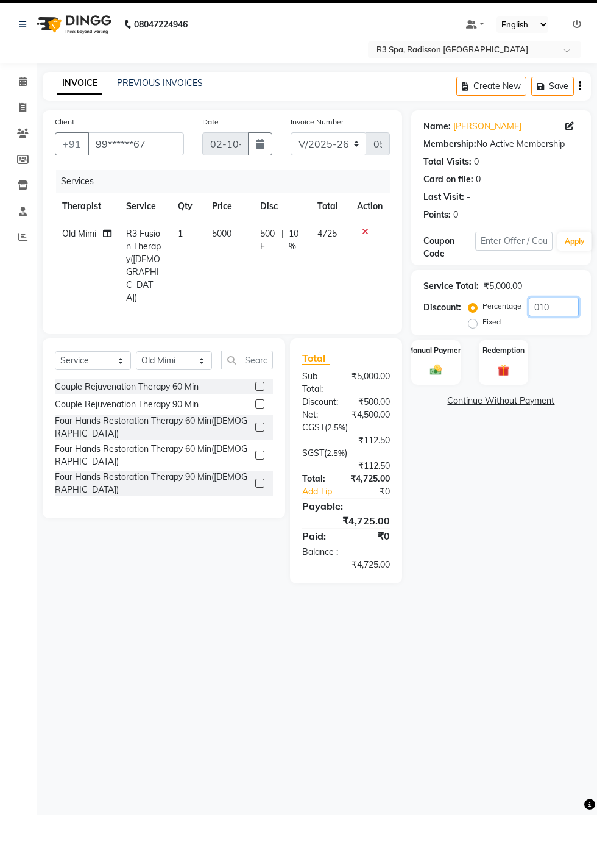
type input "010"
click at [432, 393] on img at bounding box center [436, 397] width 19 height 13
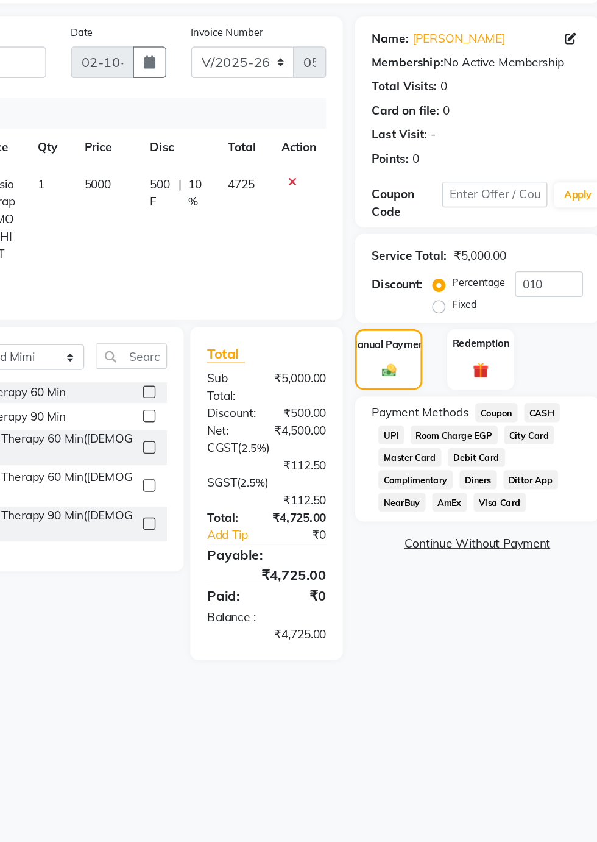
click at [499, 461] on span "Debit Card" at bounding box center [501, 462] width 42 height 14
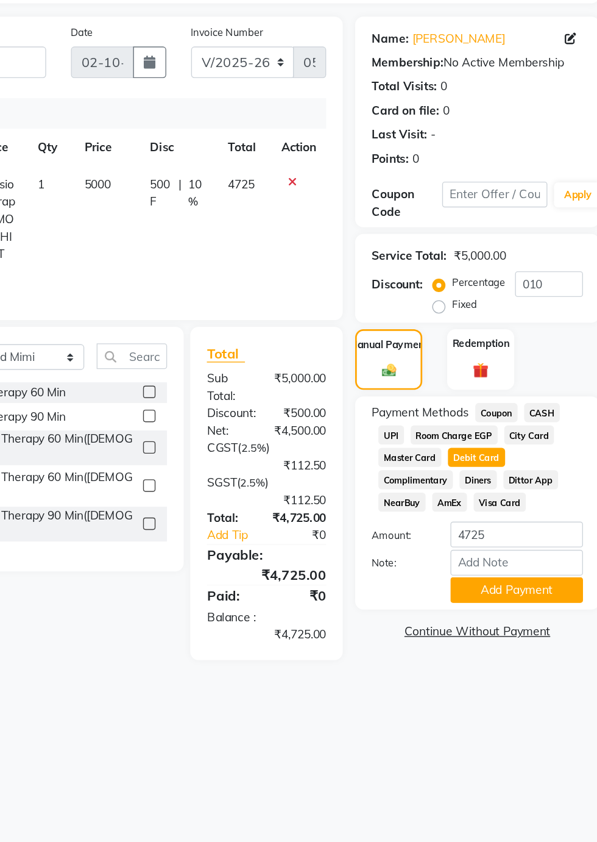
click at [547, 563] on button "Add Payment" at bounding box center [531, 559] width 98 height 19
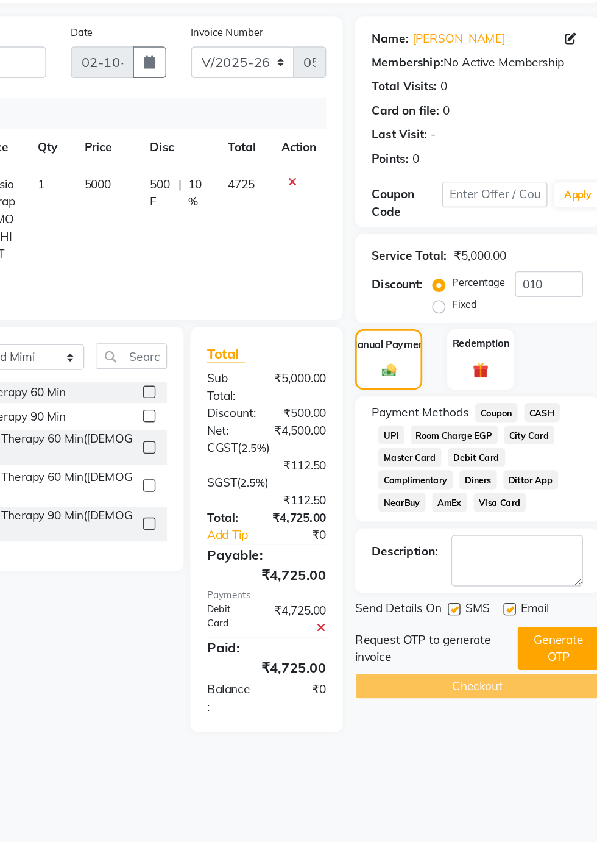
click at [566, 605] on button "Generate OTP" at bounding box center [561, 602] width 60 height 32
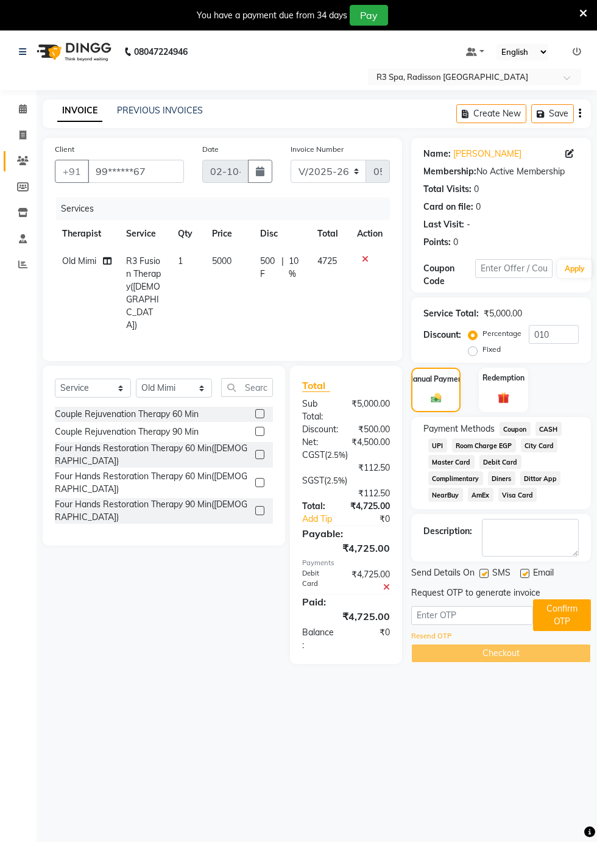
click at [26, 165] on icon at bounding box center [23, 160] width 12 height 9
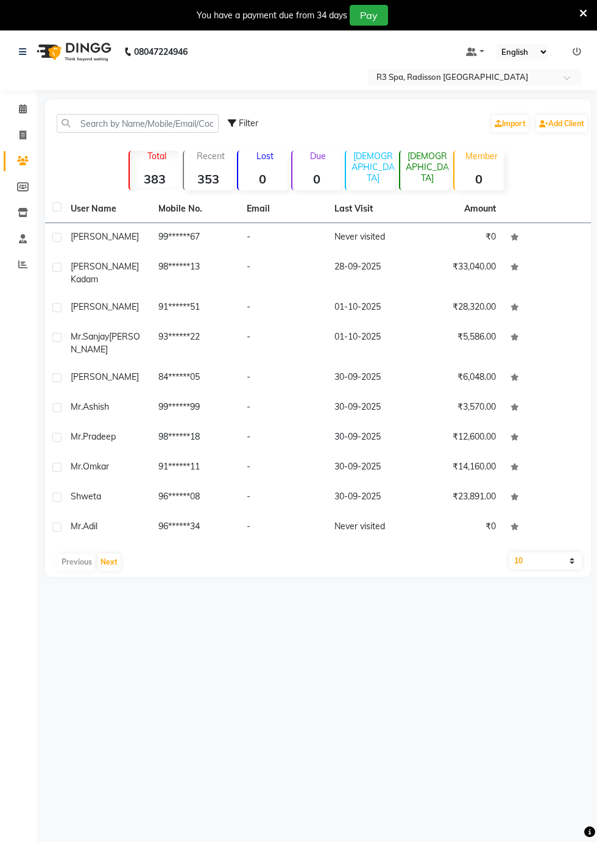
click at [143, 243] on div "[PERSON_NAME]" at bounding box center [107, 236] width 73 height 13
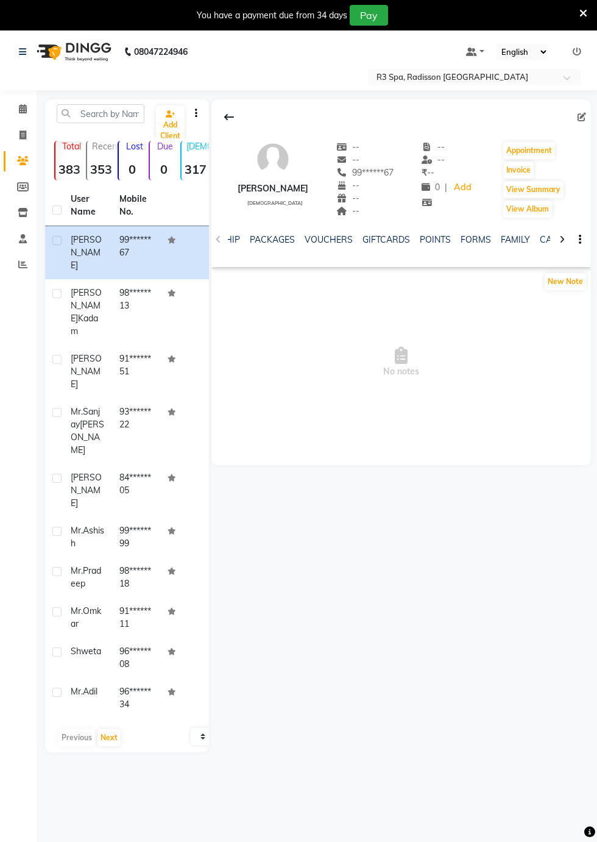
scroll to position [0, 390]
click at [467, 243] on link "FORMS" at bounding box center [469, 239] width 30 height 11
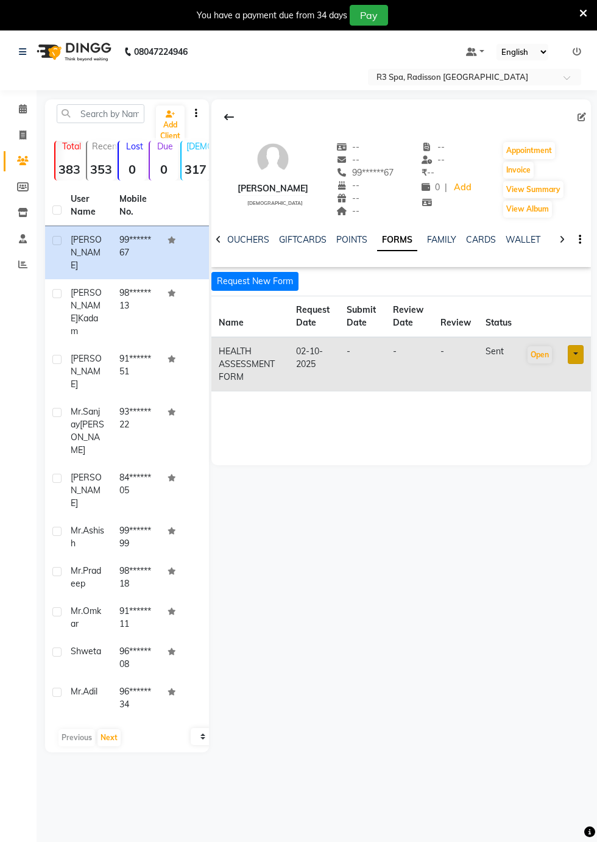
scroll to position [0, 347]
click at [418, 354] on td "-" at bounding box center [410, 364] width 48 height 54
click at [533, 350] on button "Open" at bounding box center [540, 354] width 24 height 17
